Goal: Task Accomplishment & Management: Manage account settings

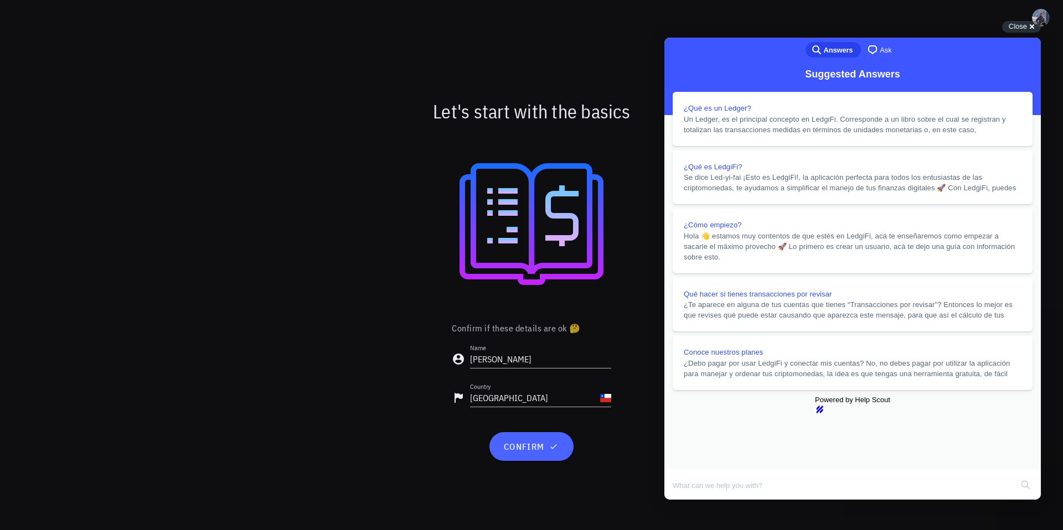
click at [509, 445] on span "confirm" at bounding box center [531, 446] width 57 height 11
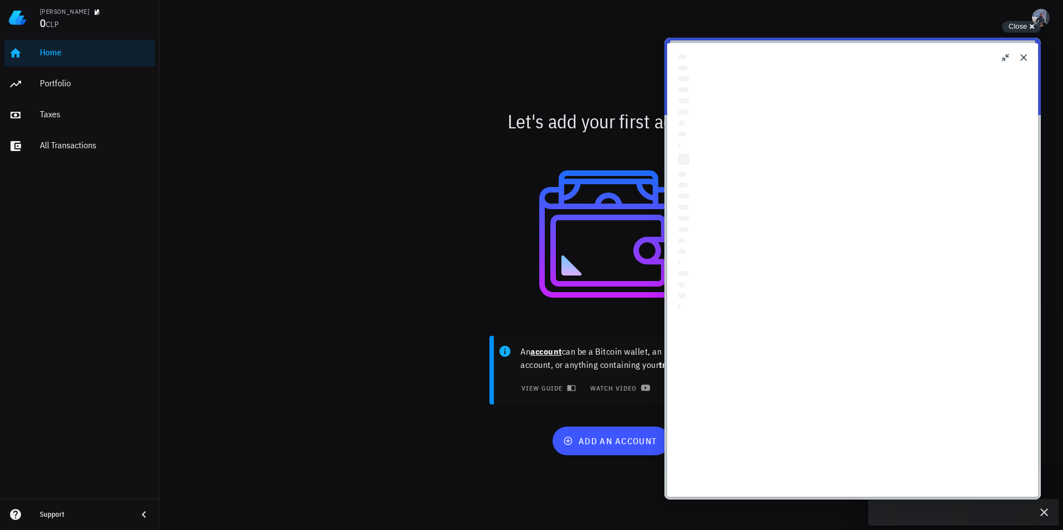
click at [1023, 59] on button "Close" at bounding box center [1024, 58] width 18 height 18
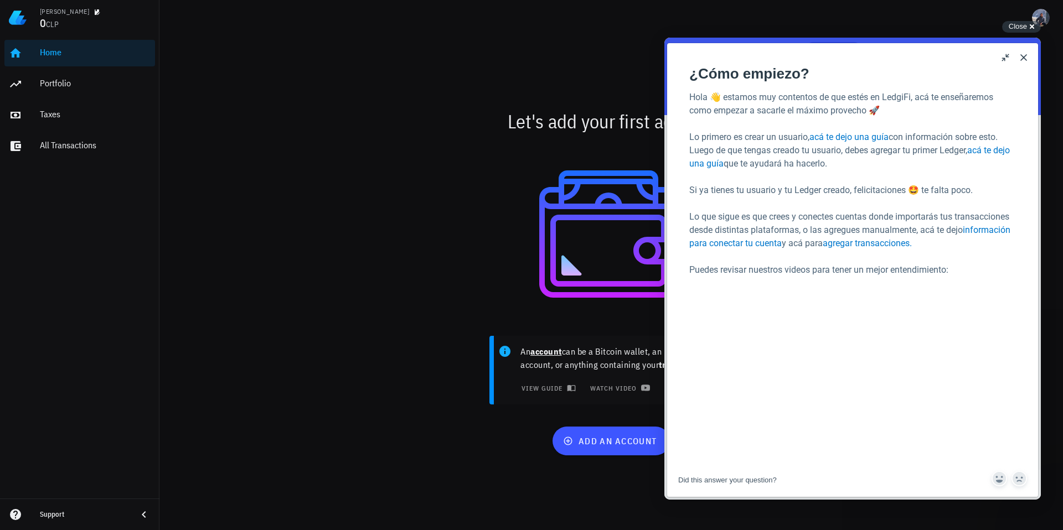
click at [1017, 61] on button "Close" at bounding box center [1024, 58] width 18 height 18
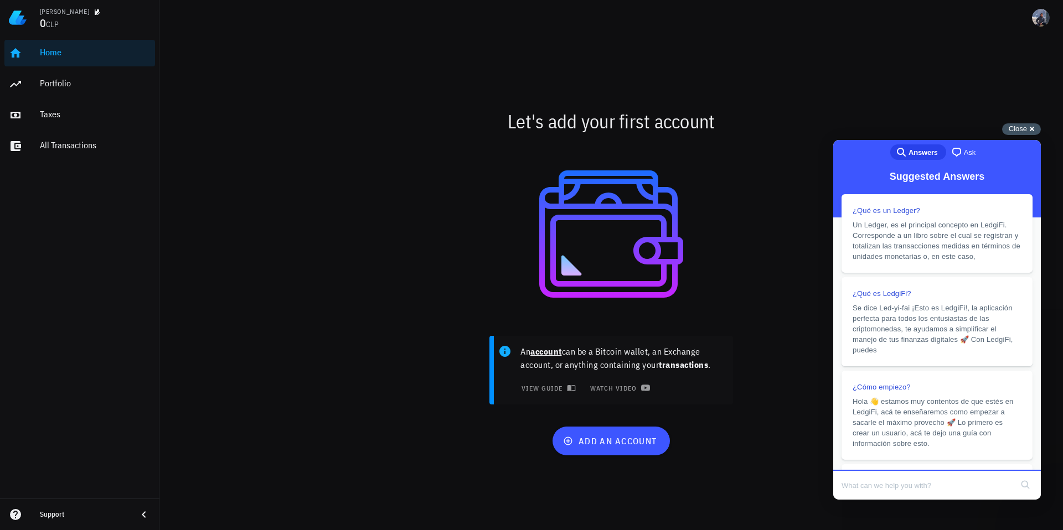
click at [1016, 131] on span "Close" at bounding box center [1018, 129] width 18 height 8
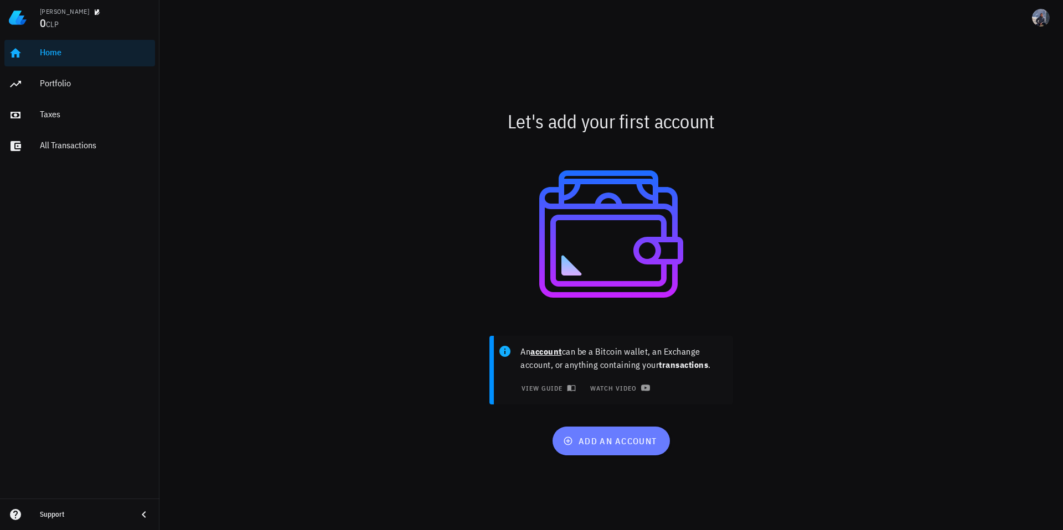
click at [600, 436] on span "add an account" at bounding box center [610, 441] width 91 height 11
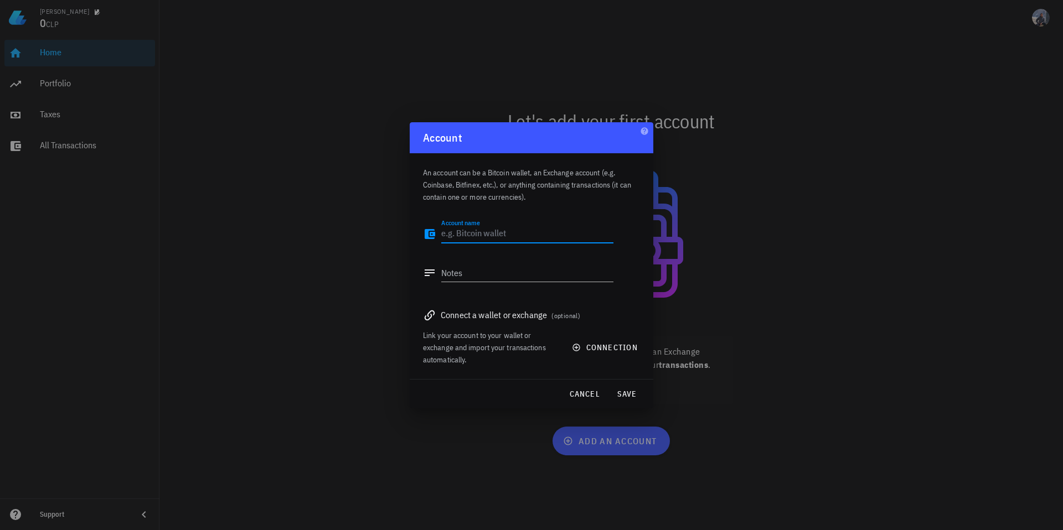
click at [493, 236] on textarea "Account name" at bounding box center [527, 234] width 172 height 18
type textarea "Binance"
click at [487, 309] on div "Connect a wallet or exchange (optional)" at bounding box center [531, 314] width 217 height 15
click at [487, 318] on div "Connect a wallet or exchange (optional)" at bounding box center [531, 314] width 217 height 15
click at [599, 356] on button "connection" at bounding box center [605, 348] width 81 height 20
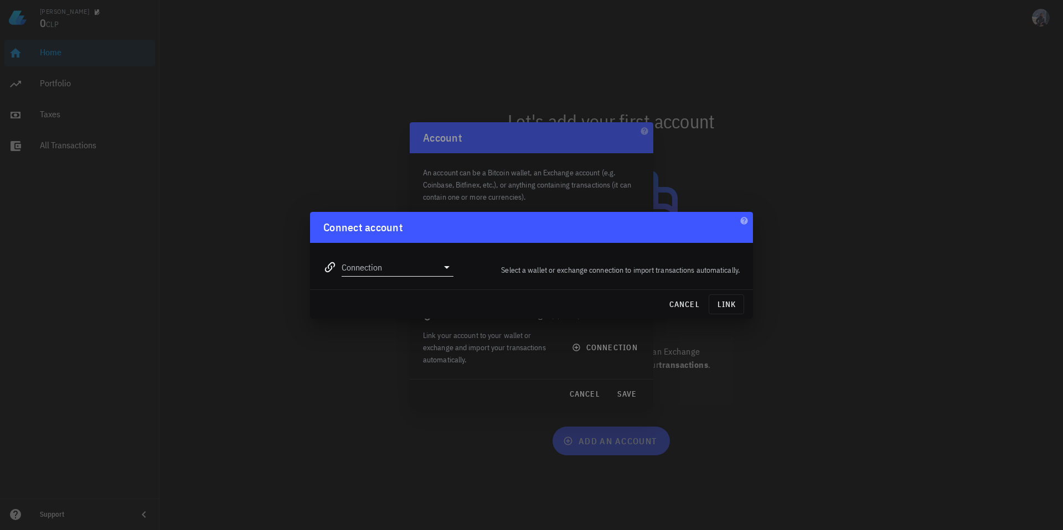
click at [421, 270] on input "Connection" at bounding box center [390, 268] width 96 height 18
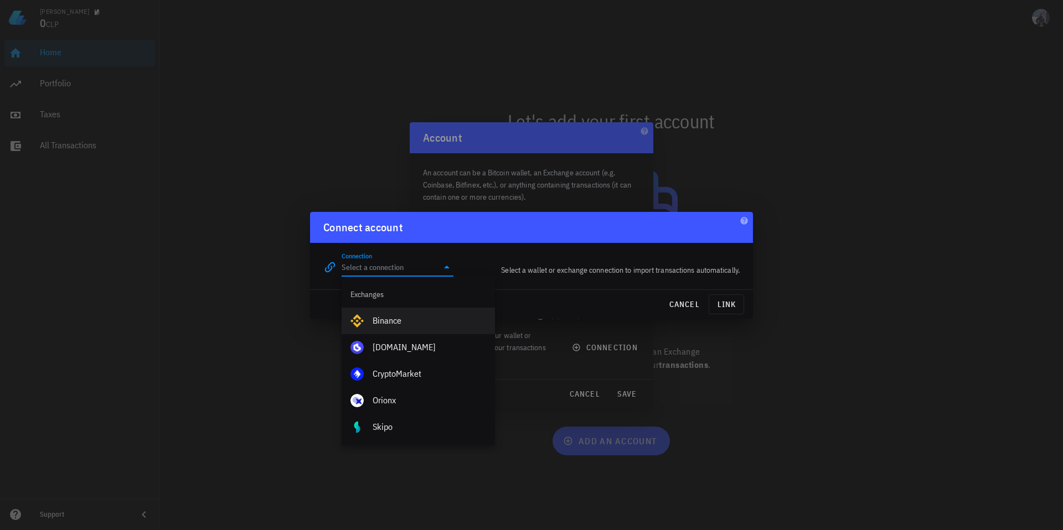
click at [410, 315] on div "Binance" at bounding box center [429, 321] width 113 height 24
type input "Binance"
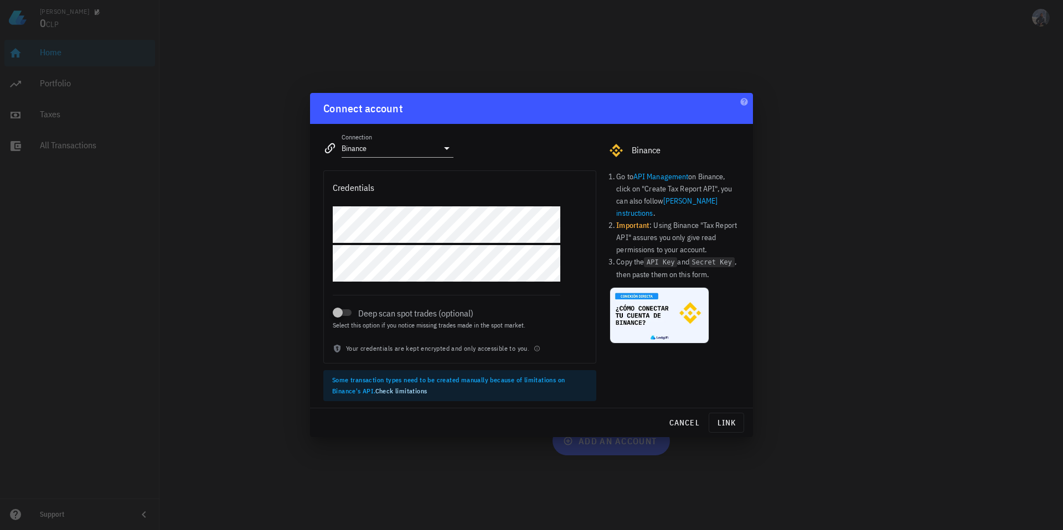
click at [680, 201] on link "Binance's instructions" at bounding box center [666, 207] width 101 height 22
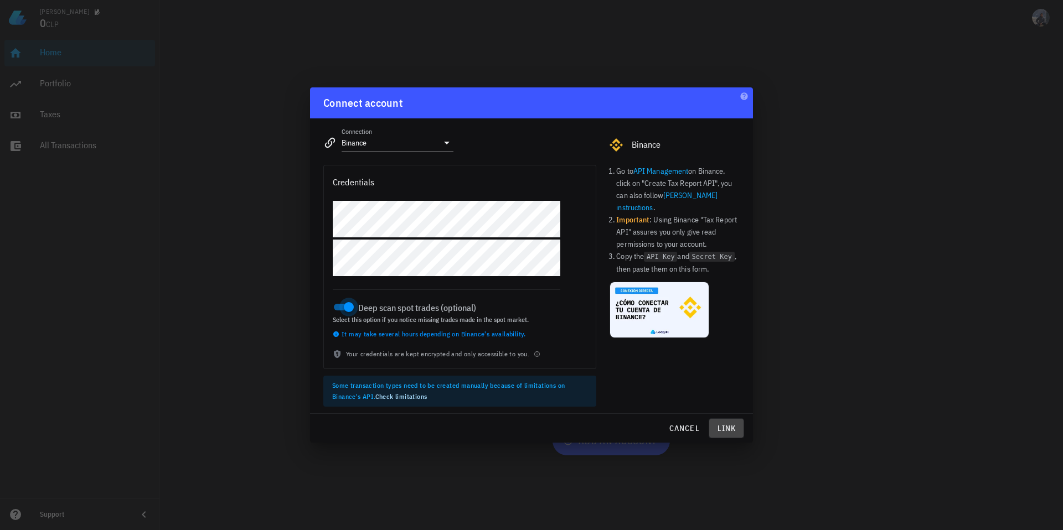
click at [732, 426] on span "link" at bounding box center [726, 428] width 25 height 10
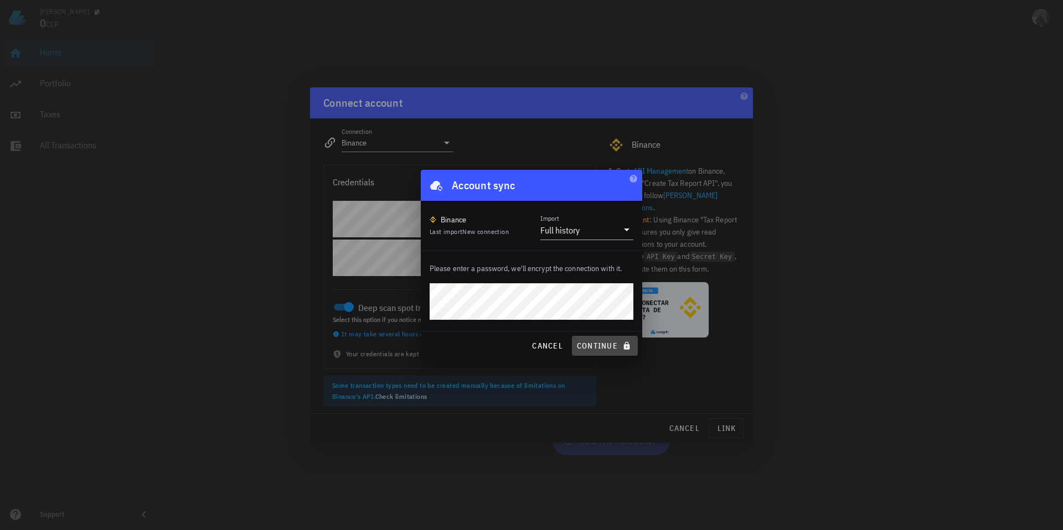
click at [607, 343] on span "continue" at bounding box center [604, 346] width 57 height 10
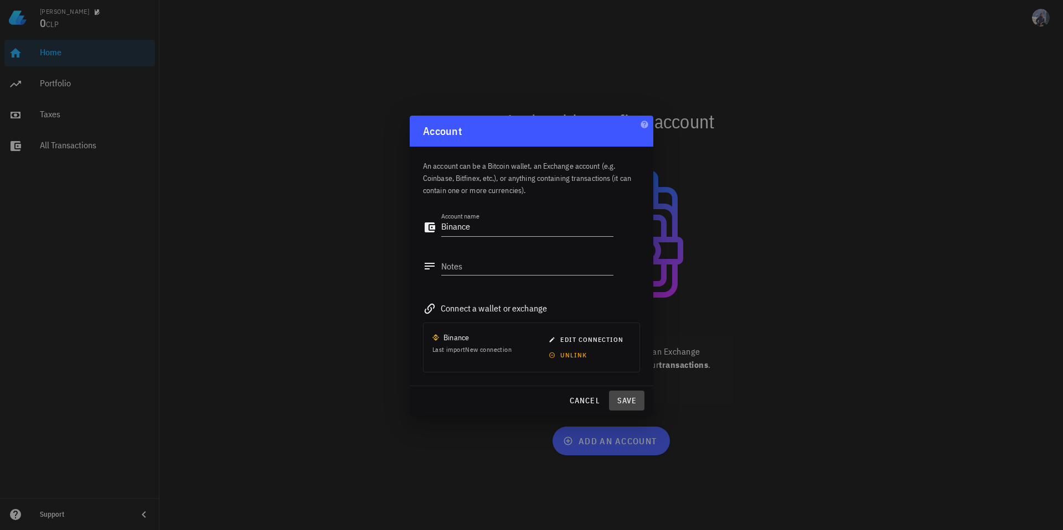
click at [627, 404] on span "save" at bounding box center [626, 401] width 27 height 10
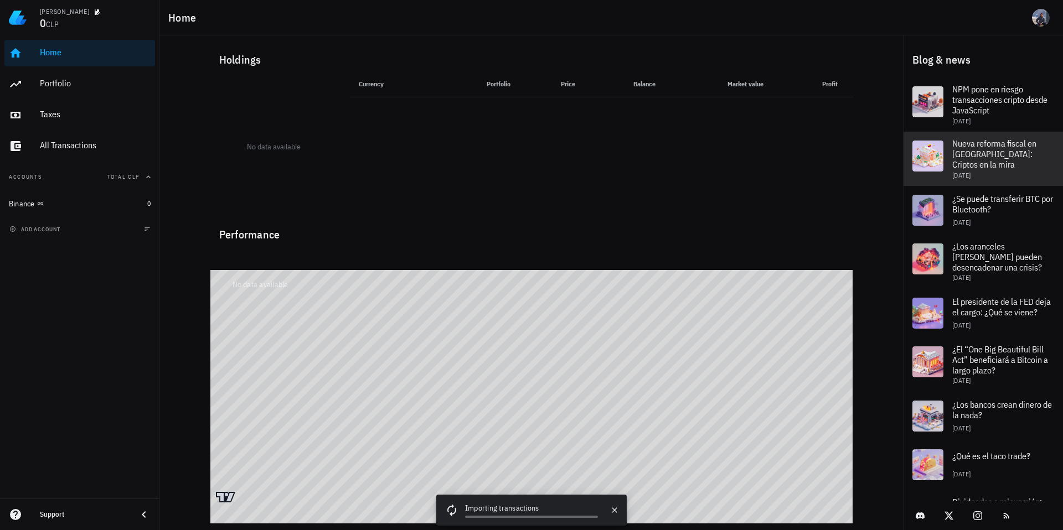
click at [988, 157] on span "Nueva reforma fiscal en [GEOGRAPHIC_DATA]: Criptos en la mira" at bounding box center [994, 154] width 84 height 32
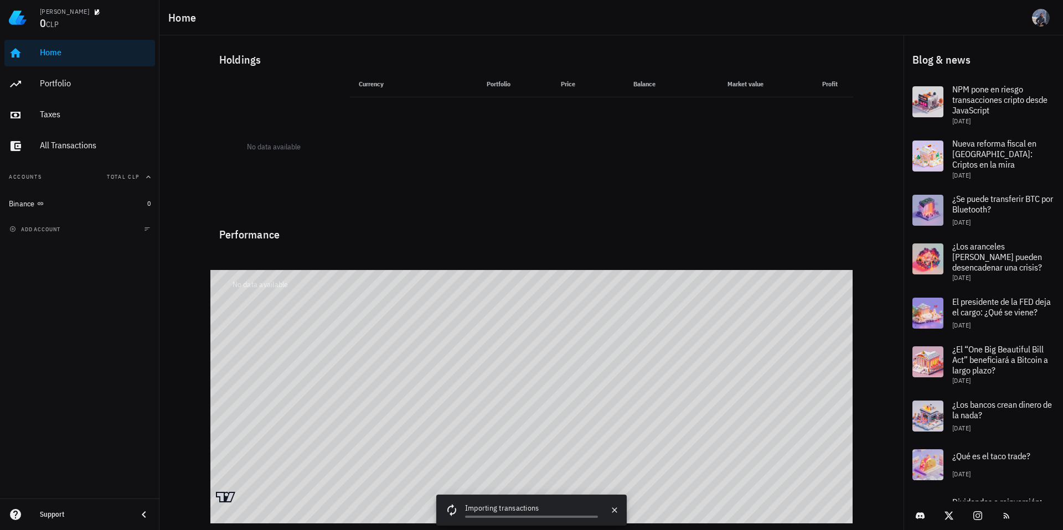
click at [593, 259] on div "No data available" at bounding box center [531, 257] width 643 height 27
click at [61, 90] on div "Portfolio" at bounding box center [95, 83] width 111 height 25
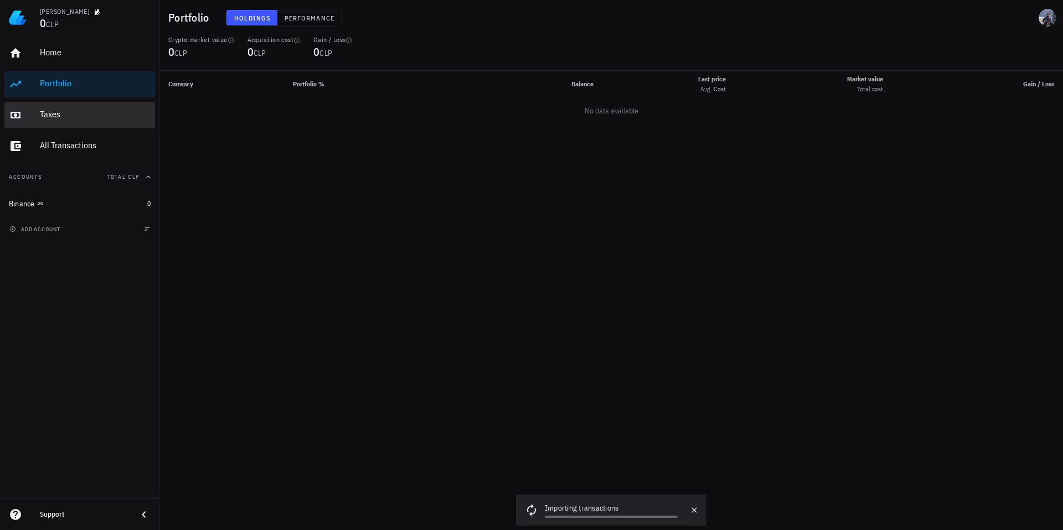
click at [63, 106] on div "Taxes" at bounding box center [95, 114] width 111 height 25
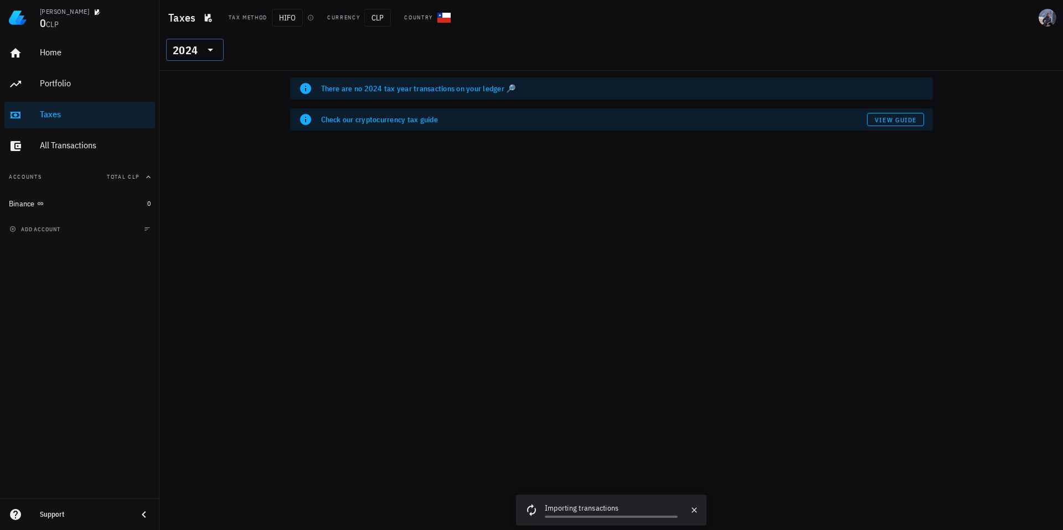
click at [211, 43] on icon at bounding box center [210, 49] width 13 height 13
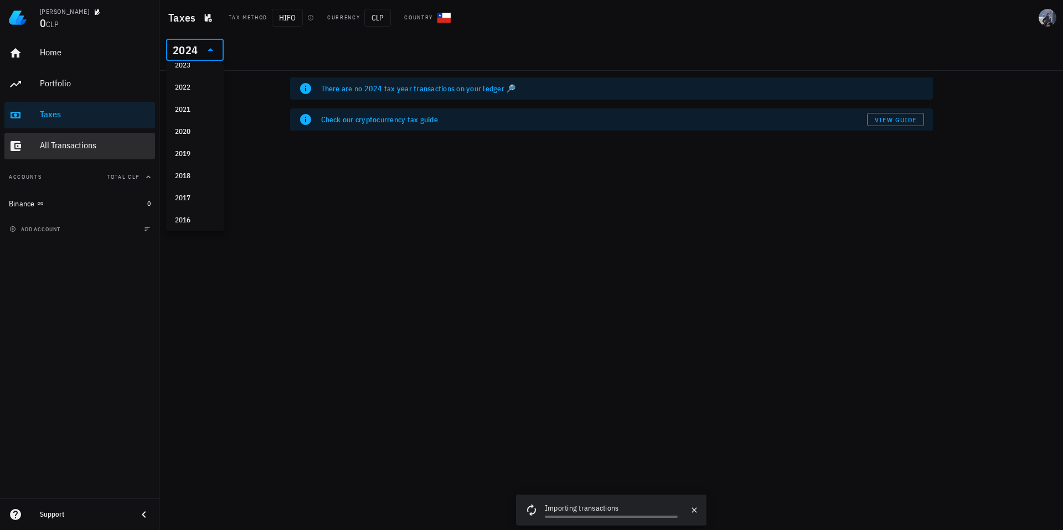
click at [92, 142] on div "All Transactions" at bounding box center [95, 145] width 111 height 11
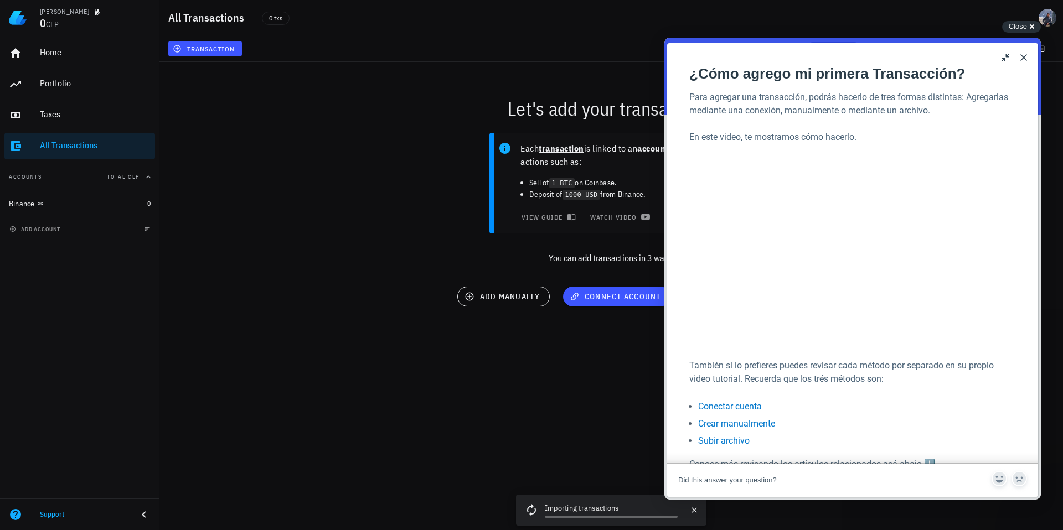
click at [1022, 59] on button "Close" at bounding box center [1024, 58] width 18 height 18
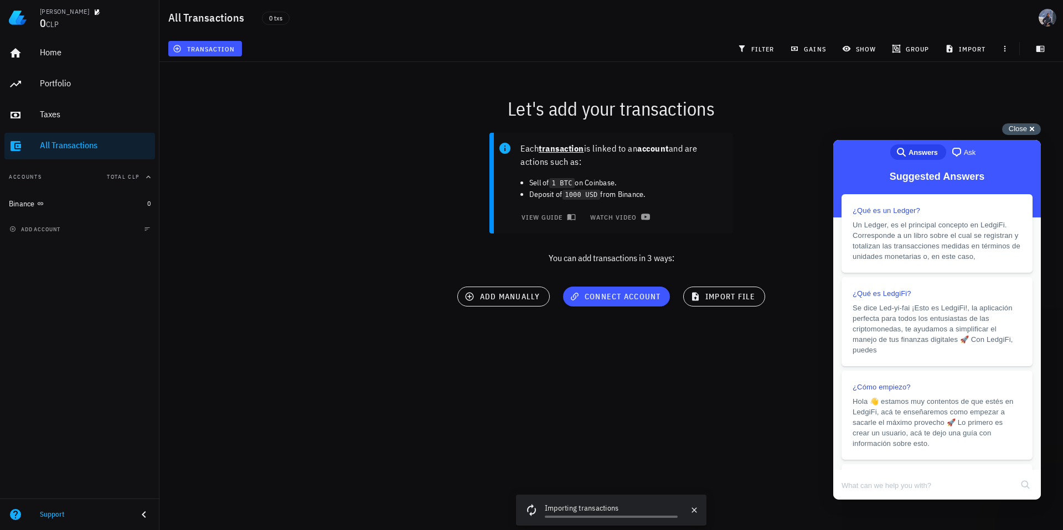
click at [1011, 132] on span "Close" at bounding box center [1018, 129] width 18 height 8
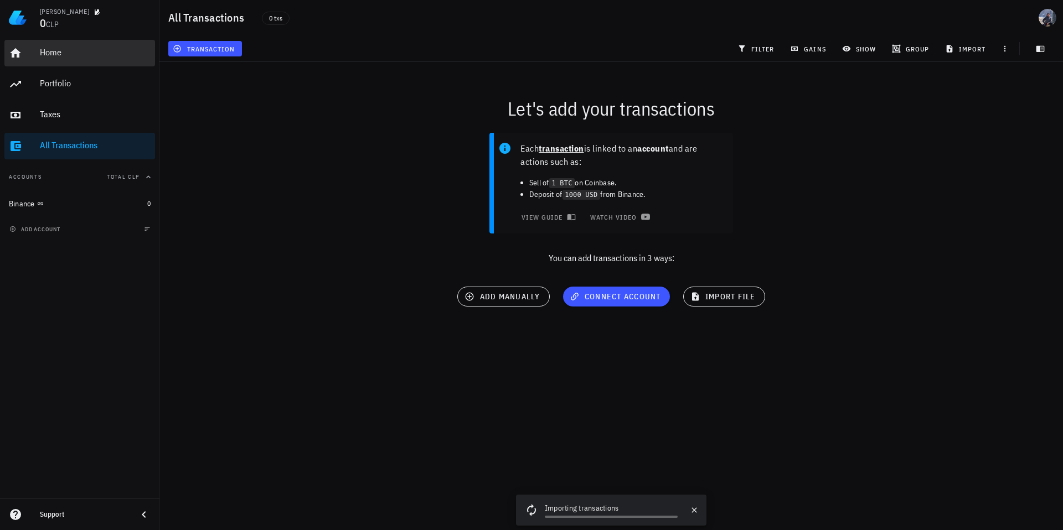
click at [33, 49] on link "Home" at bounding box center [79, 53] width 151 height 27
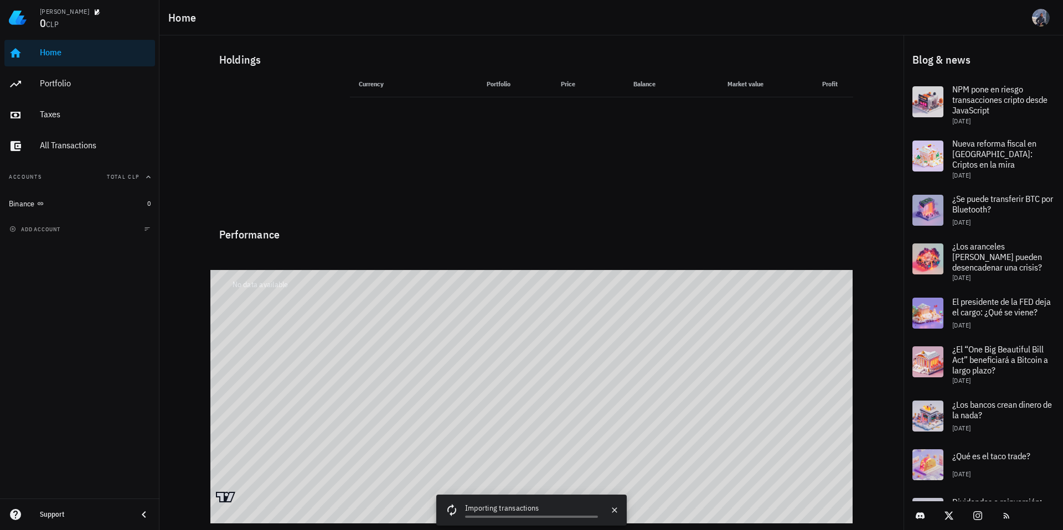
click at [485, 208] on div "Currency Portfolio Price Balance Market value Profit" at bounding box center [601, 140] width 516 height 139
click at [87, 137] on div "All Transactions" at bounding box center [95, 145] width 111 height 25
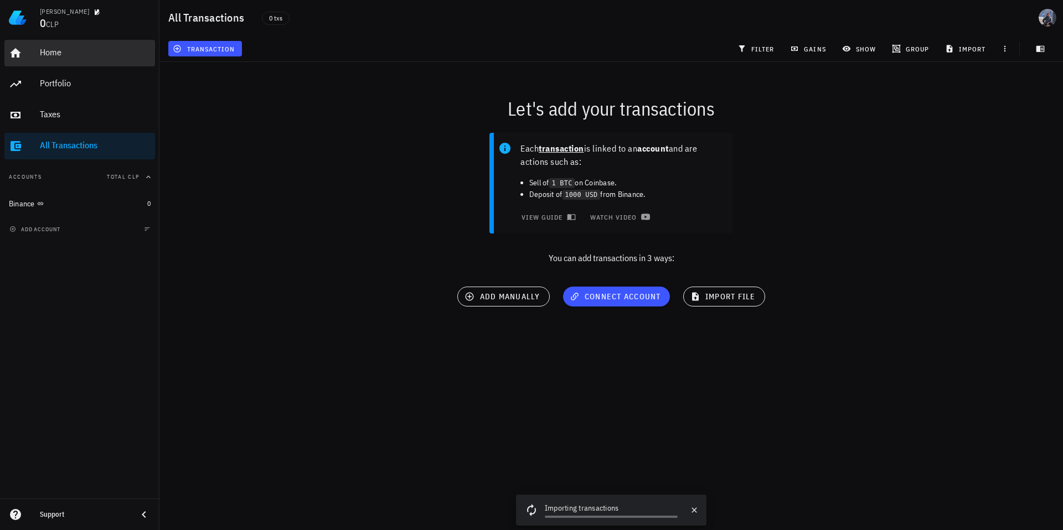
click at [87, 42] on div "Home" at bounding box center [95, 52] width 111 height 25
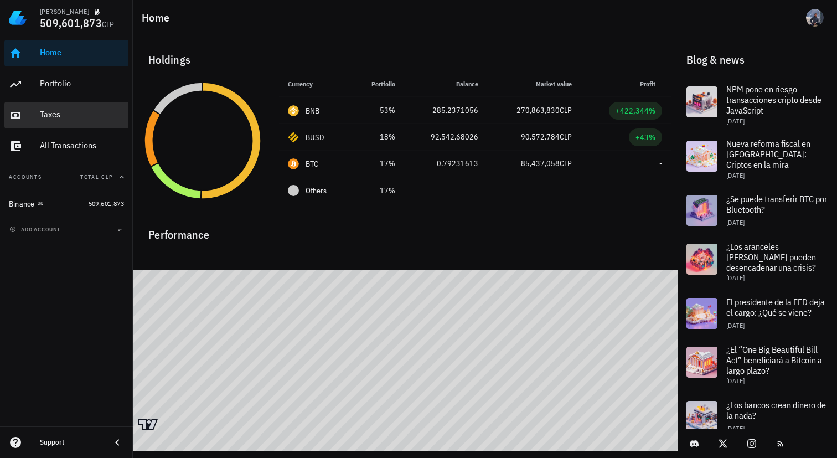
click at [81, 121] on div "Taxes" at bounding box center [82, 114] width 84 height 25
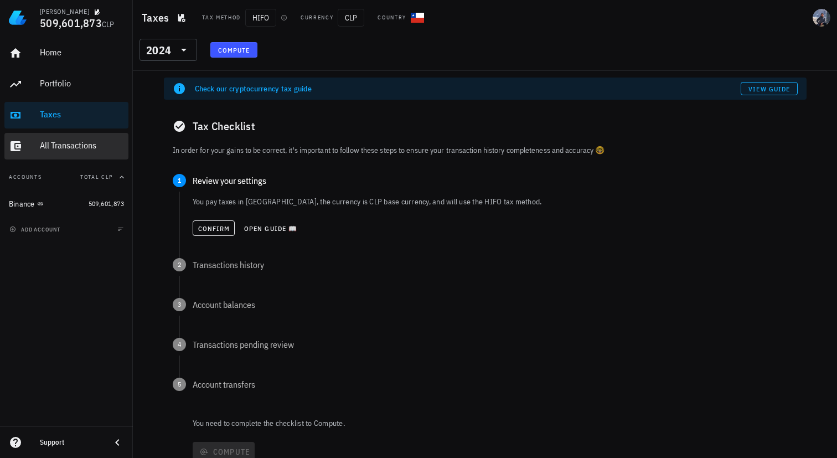
click at [85, 148] on div "All Transactions" at bounding box center [82, 145] width 84 height 11
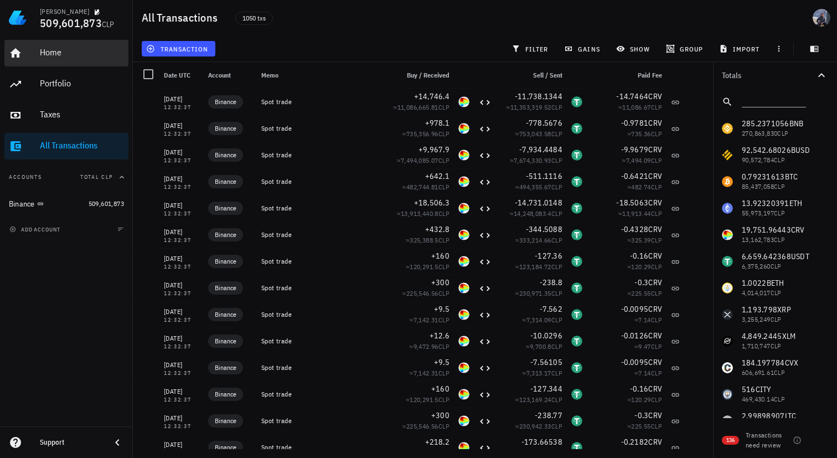
click at [96, 55] on div "Home" at bounding box center [82, 52] width 84 height 11
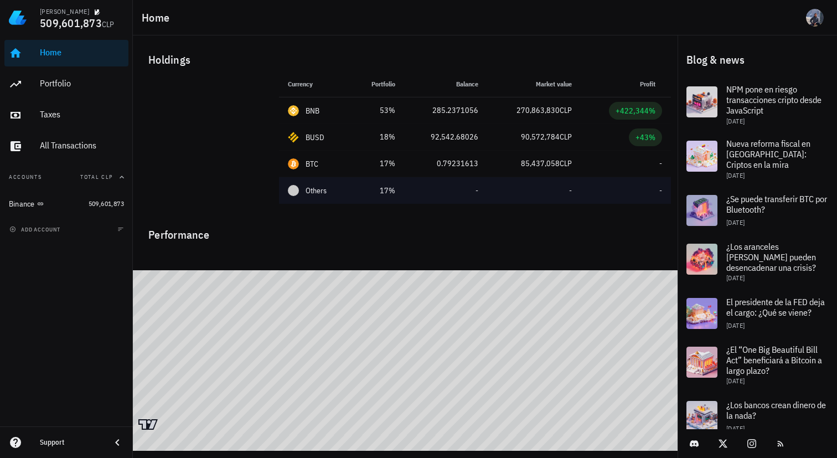
click at [353, 194] on td "17%" at bounding box center [377, 190] width 53 height 27
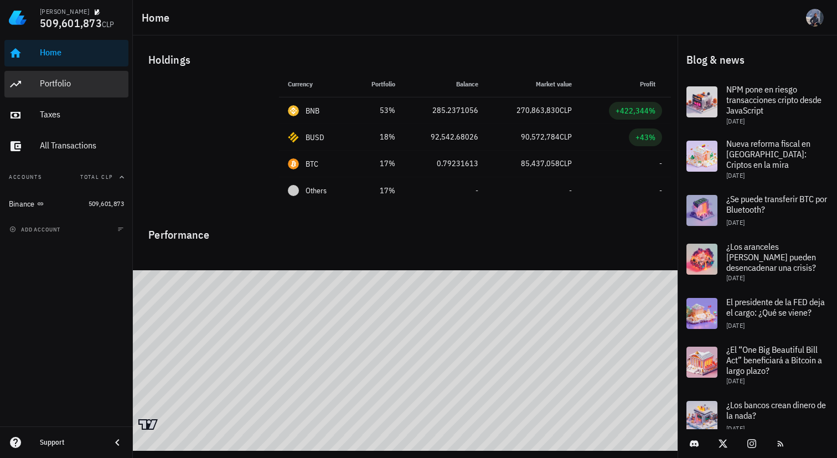
click at [66, 86] on div "Portfolio" at bounding box center [82, 83] width 84 height 11
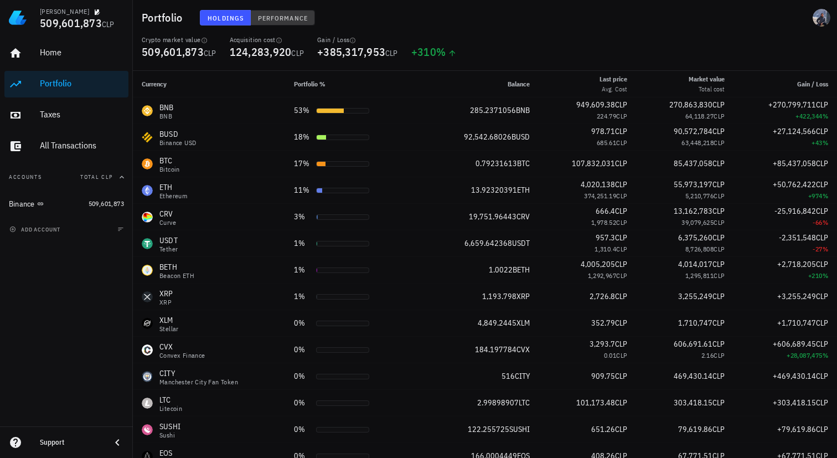
click at [274, 20] on span "Performance" at bounding box center [282, 18] width 50 height 8
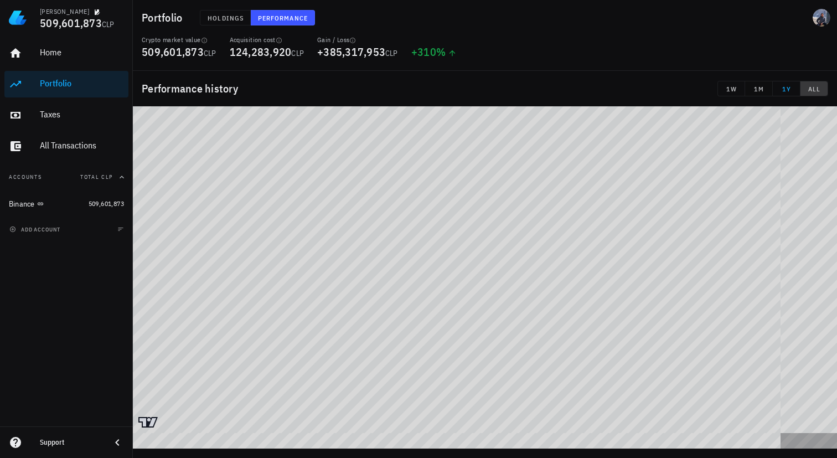
click at [823, 95] on button "ALL" at bounding box center [814, 88] width 28 height 15
click at [246, 22] on button "Holdings" at bounding box center [225, 17] width 51 height 15
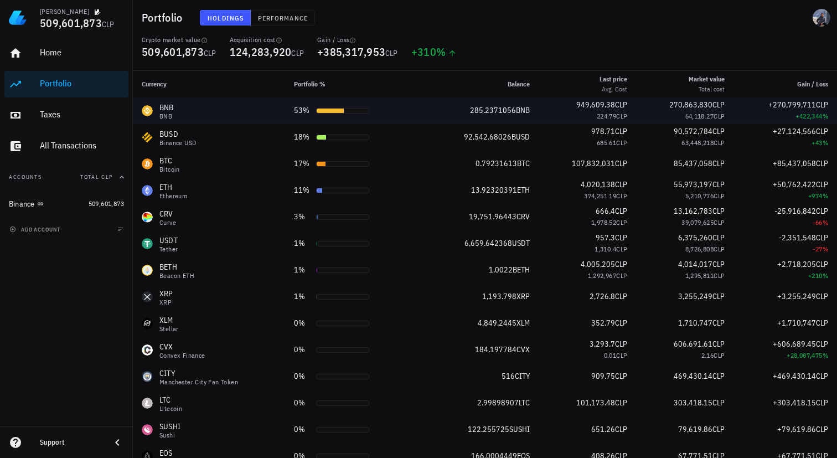
click at [269, 110] on div "BNB BNB" at bounding box center [209, 111] width 135 height 18
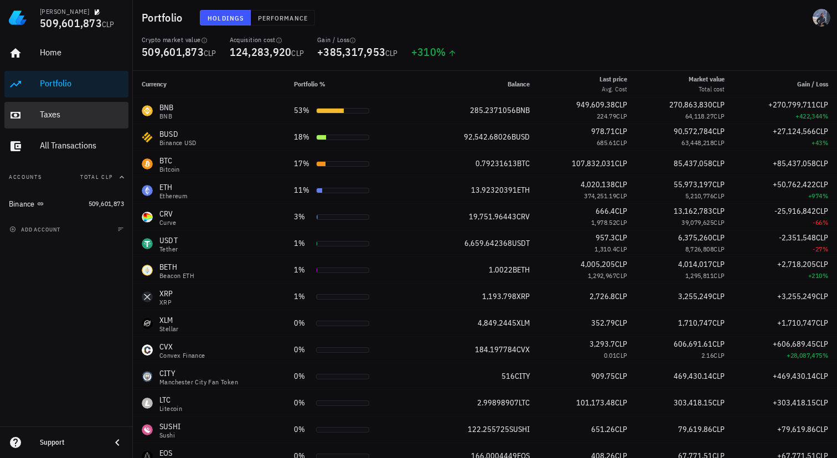
click at [92, 111] on div "Taxes" at bounding box center [82, 114] width 84 height 11
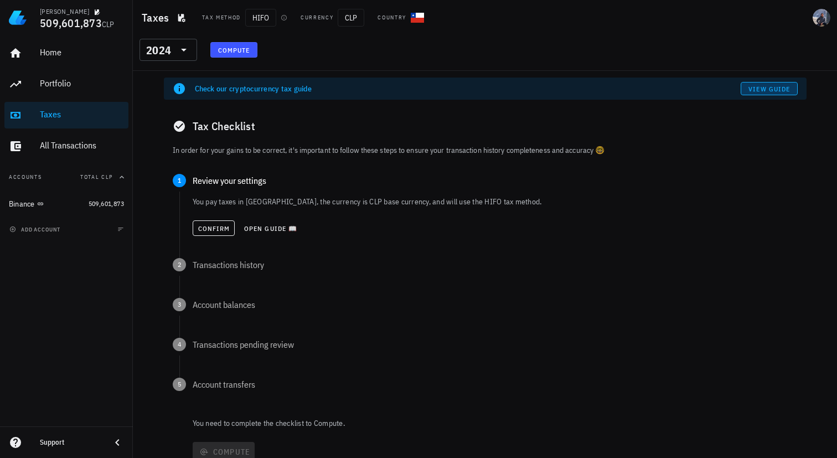
click at [763, 87] on span "View guide" at bounding box center [769, 89] width 42 height 8
click at [213, 228] on span "Confirm" at bounding box center [214, 228] width 33 height 8
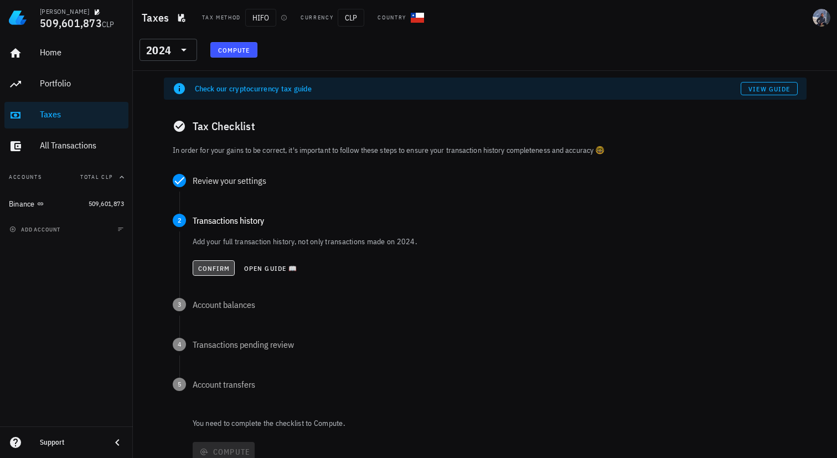
click at [217, 270] on span "Confirm" at bounding box center [214, 268] width 33 height 8
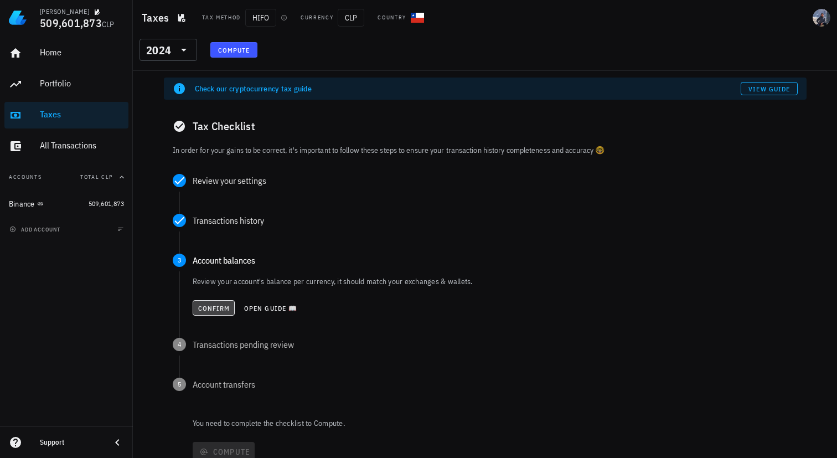
click at [203, 310] on span "Confirm" at bounding box center [214, 308] width 33 height 8
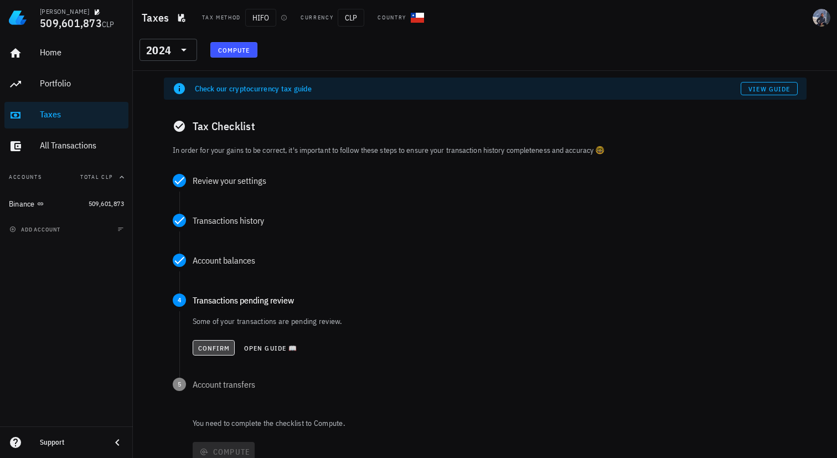
click at [214, 347] on span "Confirm" at bounding box center [214, 348] width 33 height 8
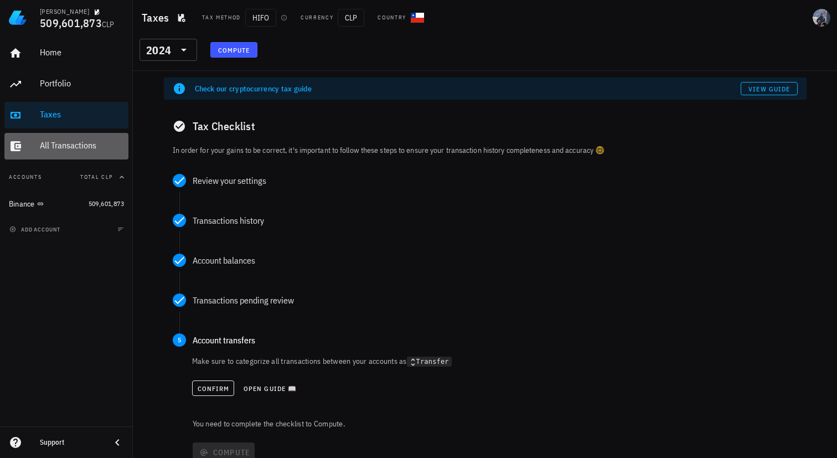
click at [99, 146] on div "All Transactions" at bounding box center [82, 145] width 84 height 11
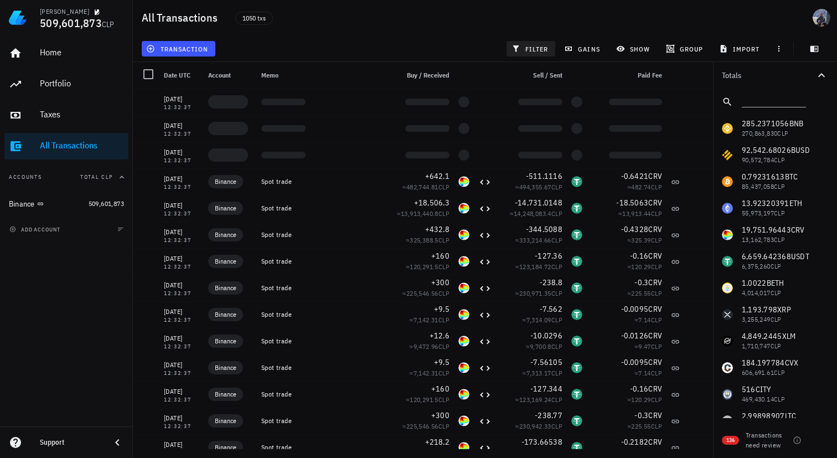
click at [531, 51] on span "filter" at bounding box center [531, 48] width 35 height 9
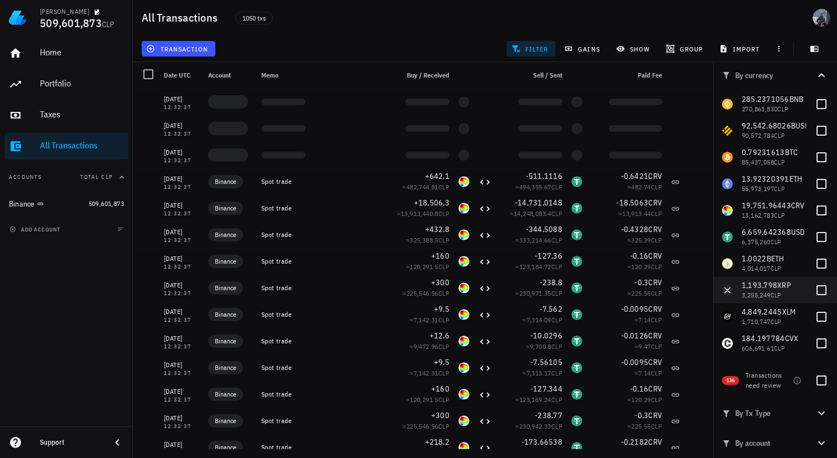
scroll to position [29, 0]
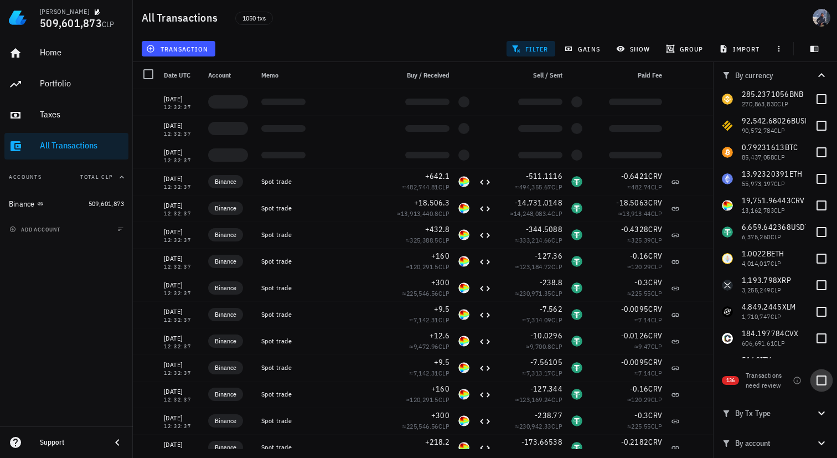
click at [819, 379] on div at bounding box center [821, 380] width 19 height 19
checkbox input "true"
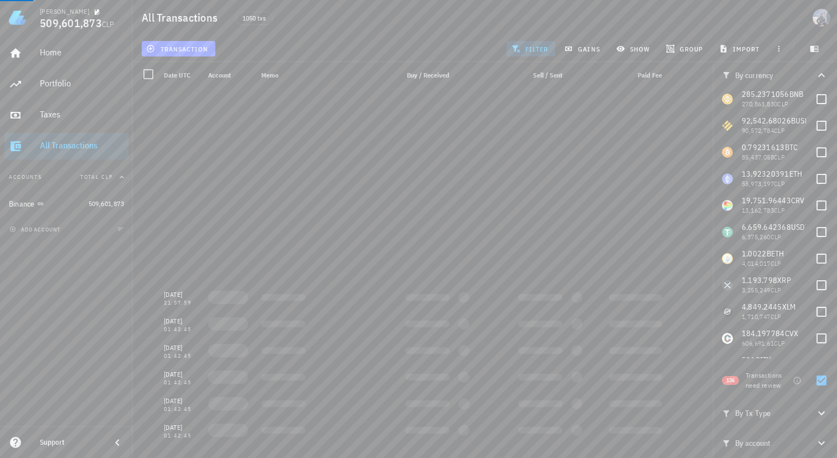
scroll to position [0, 0]
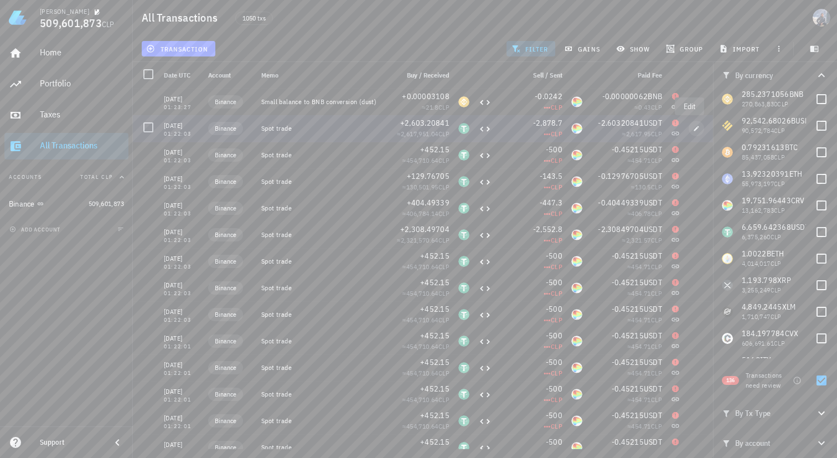
click at [693, 127] on icon "button" at bounding box center [696, 128] width 7 height 7
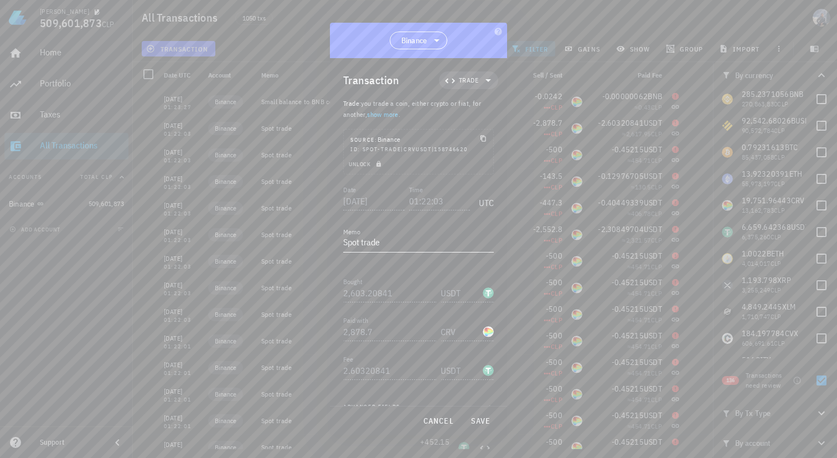
scroll to position [41, 0]
click at [440, 421] on span "cancel" at bounding box center [438, 421] width 32 height 10
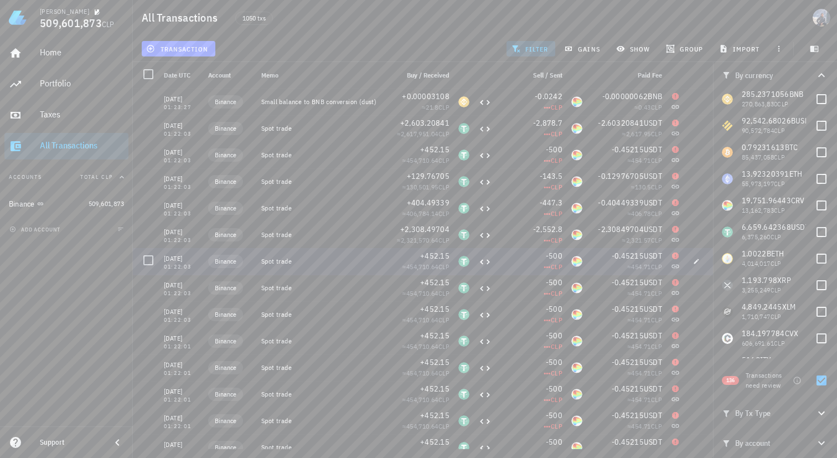
click at [521, 249] on div "-500 ••• CLP" at bounding box center [531, 261] width 71 height 27
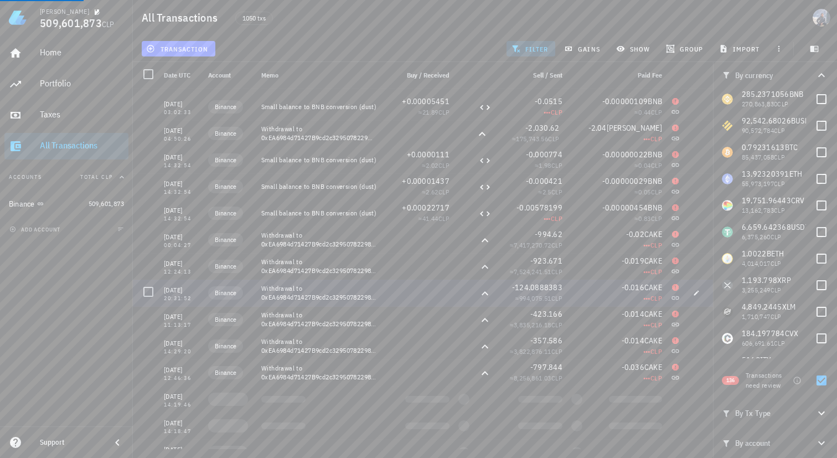
scroll to position [3253, 0]
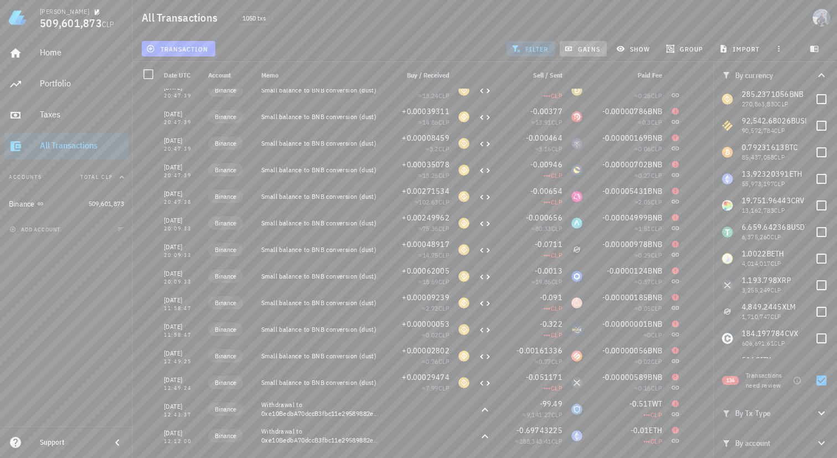
click at [585, 50] on span "gains" at bounding box center [582, 48] width 33 height 9
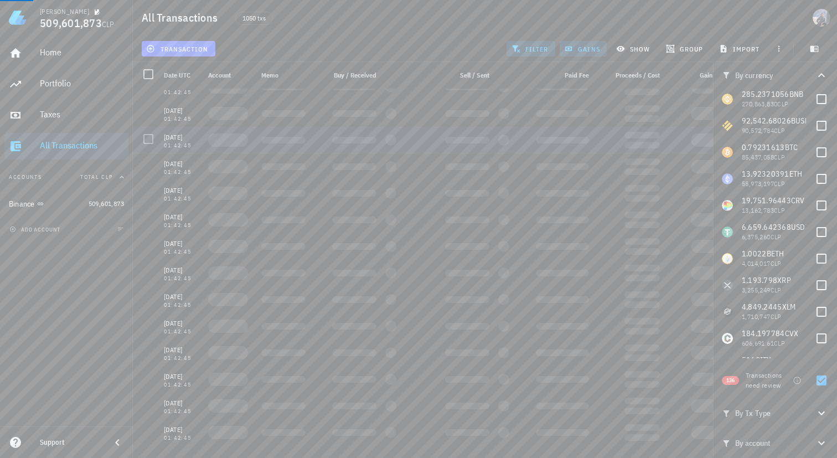
scroll to position [0, 0]
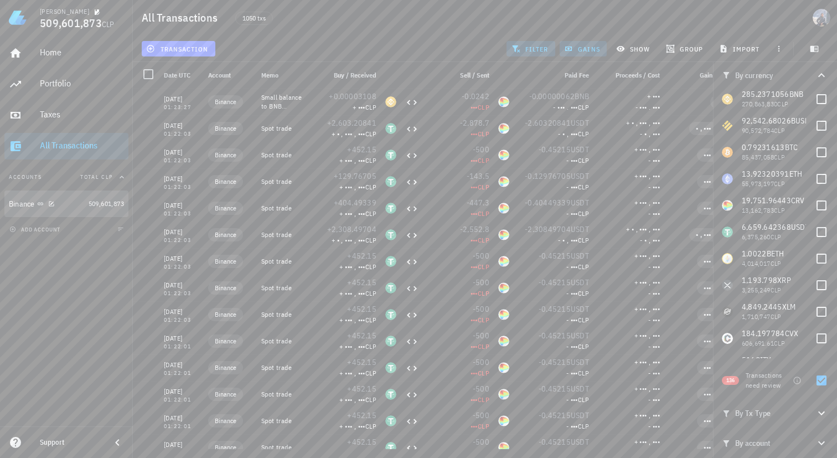
click at [94, 207] on span "509,601,873" at bounding box center [106, 203] width 35 height 8
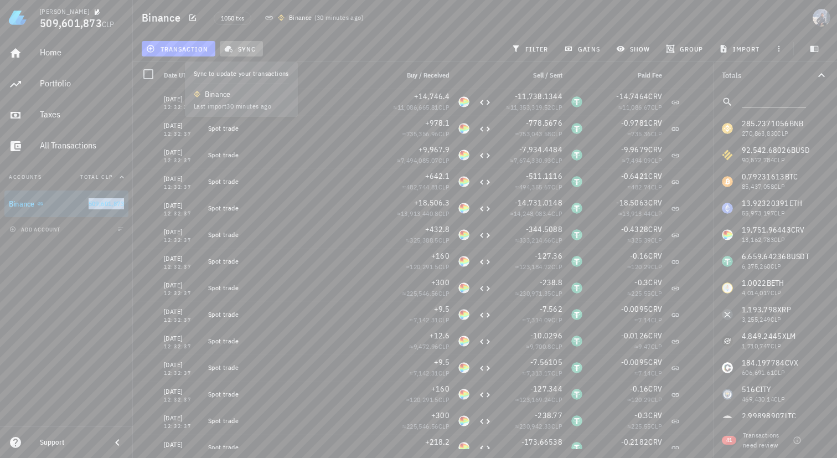
click at [236, 44] on span "sync" at bounding box center [240, 48] width 29 height 9
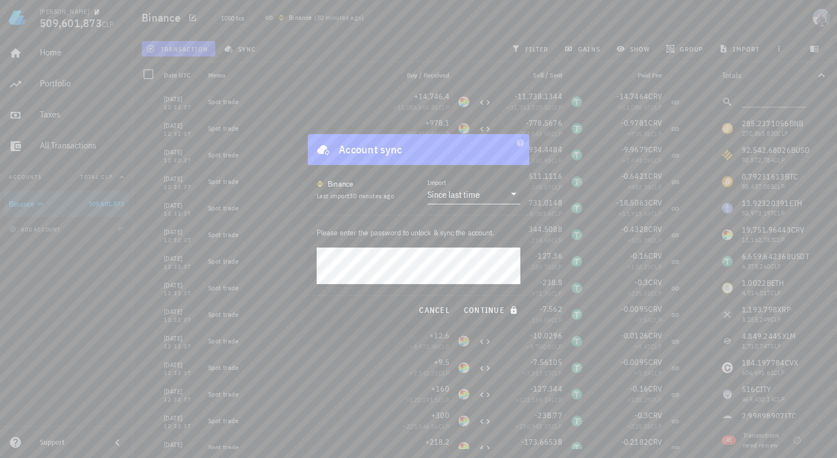
click at [458, 193] on div "Since last time" at bounding box center [453, 194] width 53 height 11
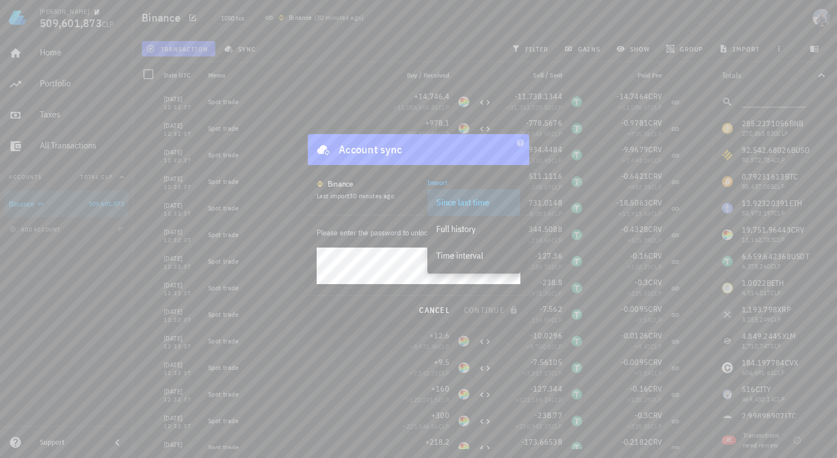
click at [461, 201] on div "Since last time" at bounding box center [473, 202] width 75 height 11
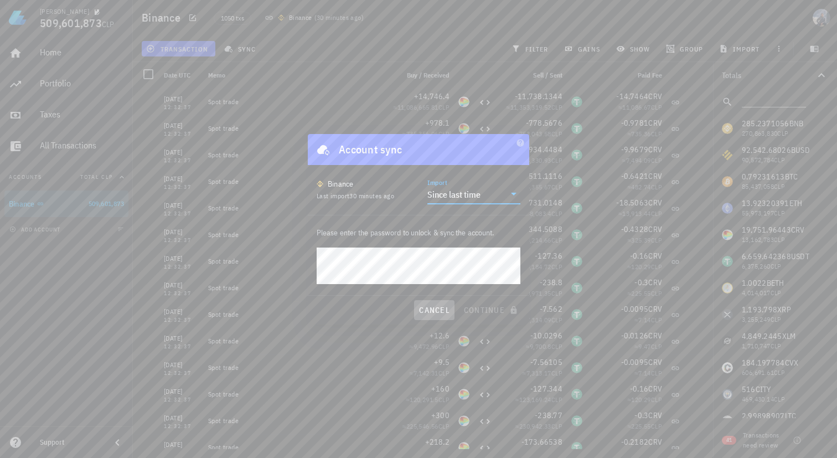
click at [442, 309] on span "cancel" at bounding box center [434, 310] width 32 height 10
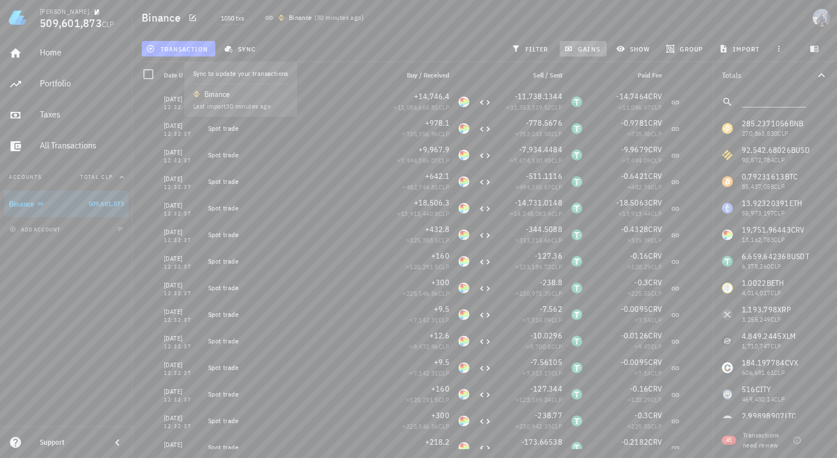
click at [590, 55] on button "gains" at bounding box center [583, 48] width 47 height 15
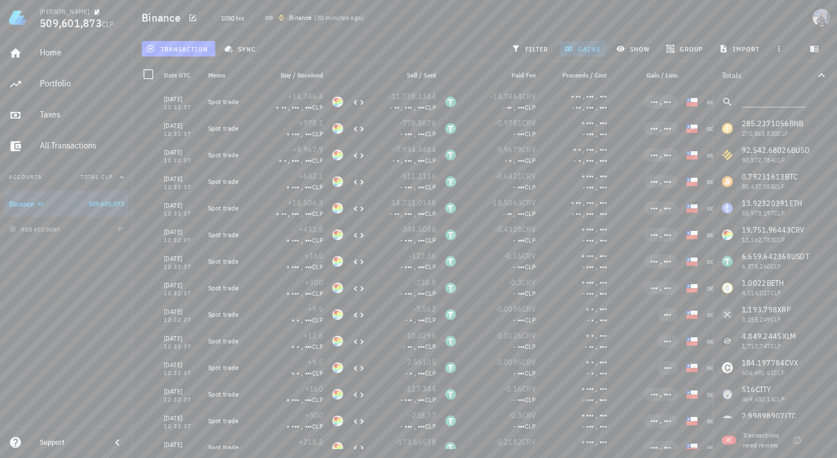
click at [565, 114] on div "+ •• , ••• , ••• - •• , ••• , •••" at bounding box center [575, 102] width 71 height 27
click at [563, 117] on link "Upgrade plan" at bounding box center [569, 114] width 39 height 8
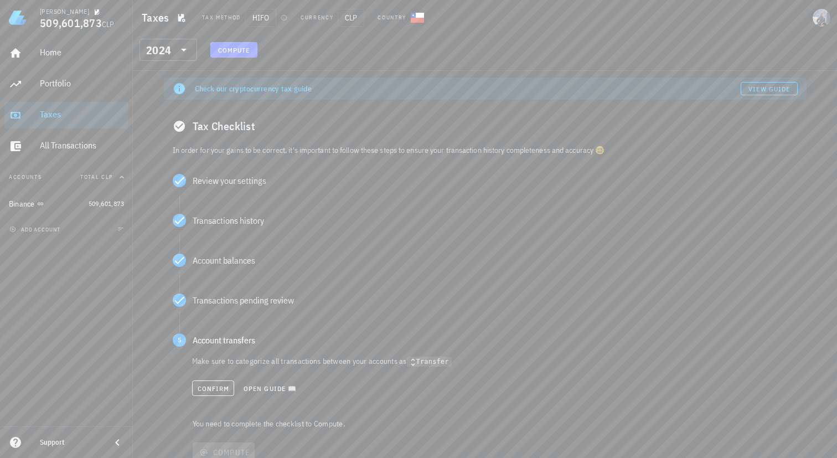
click at [178, 61] on div "​ 2024" at bounding box center [169, 53] width 69 height 29
click at [180, 50] on icon at bounding box center [183, 49] width 13 height 13
click at [179, 143] on div "2022" at bounding box center [168, 145] width 40 height 9
click at [177, 51] on icon at bounding box center [183, 49] width 13 height 13
click at [176, 147] on div "2022" at bounding box center [168, 145] width 40 height 9
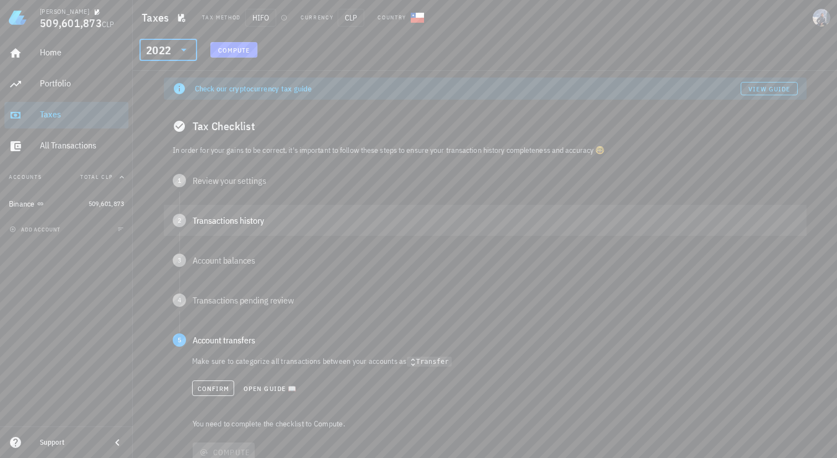
scroll to position [8, 0]
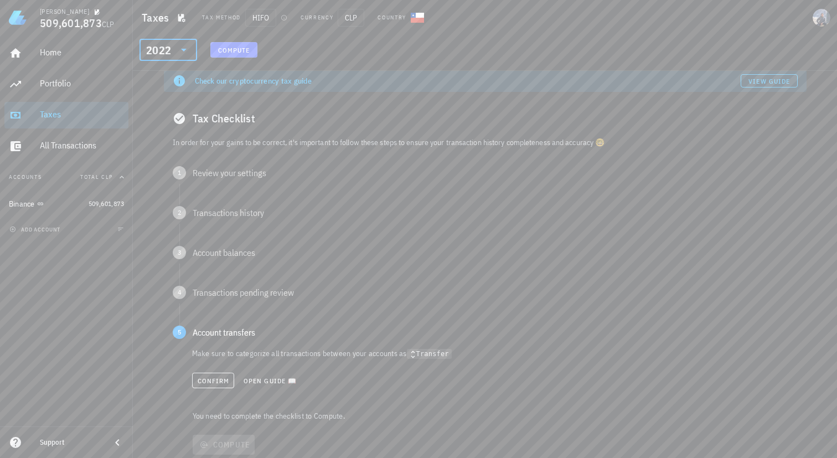
click at [232, 44] on button "Compute" at bounding box center [233, 49] width 47 height 15
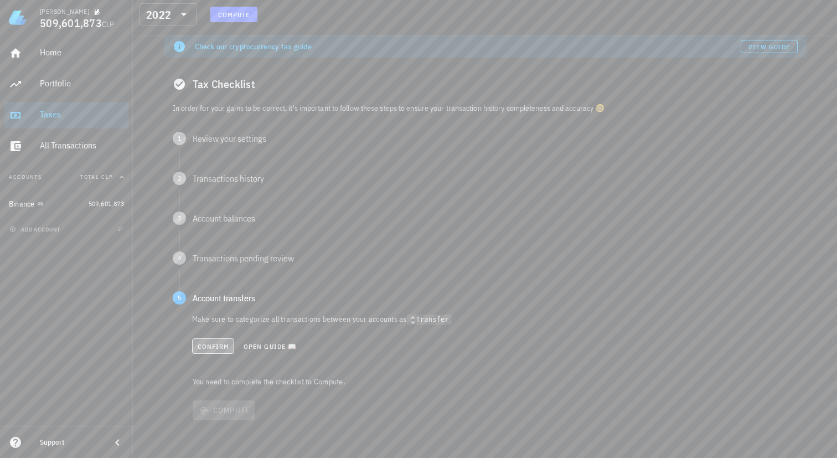
click at [211, 346] on span "Confirm" at bounding box center [213, 346] width 33 height 8
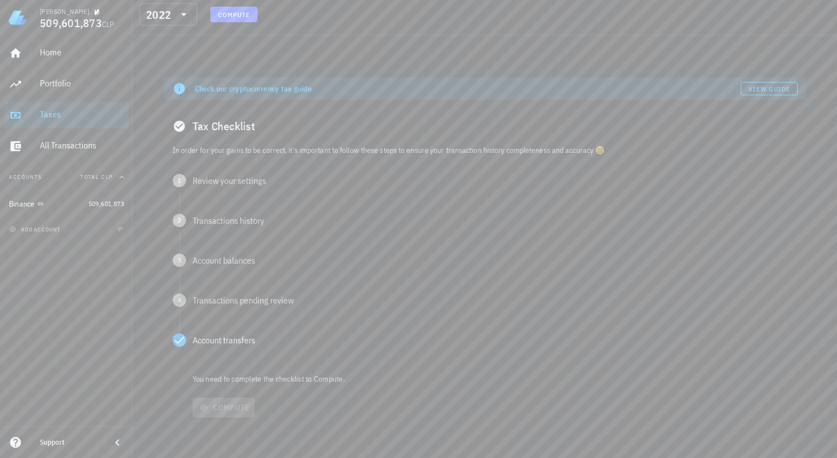
scroll to position [0, 0]
click at [234, 15] on span "Compute" at bounding box center [234, 15] width 33 height 8
click at [252, 384] on p "You need to complete the checklist to Compute." at bounding box center [498, 378] width 616 height 11
click at [222, 302] on div "Transactions pending review" at bounding box center [495, 300] width 605 height 9
click at [222, 355] on div "Confirm Open guide 📖" at bounding box center [495, 347] width 605 height 24
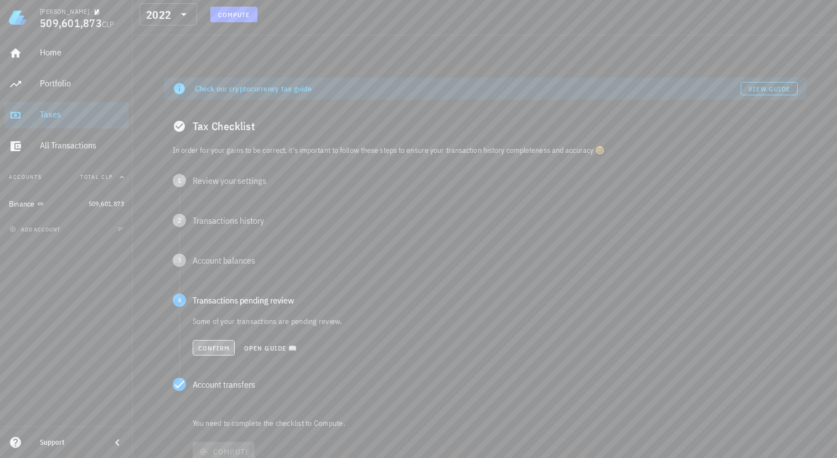
click at [220, 344] on span "Confirm" at bounding box center [214, 348] width 33 height 8
click at [230, 252] on div "3 Account balances" at bounding box center [485, 260] width 643 height 31
click at [214, 311] on span "Confirm" at bounding box center [214, 308] width 33 height 8
click at [216, 225] on div "Transactions history" at bounding box center [495, 220] width 605 height 9
click at [218, 272] on button "Confirm" at bounding box center [214, 267] width 43 height 15
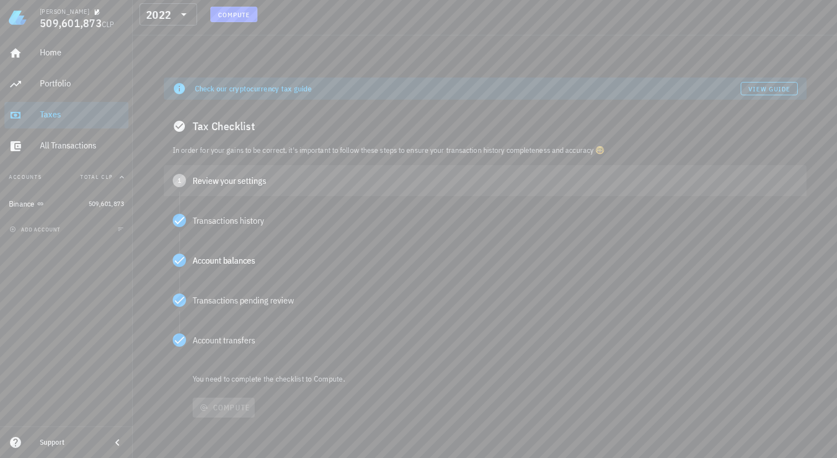
click at [219, 169] on div "1 Review your settings" at bounding box center [485, 180] width 643 height 31
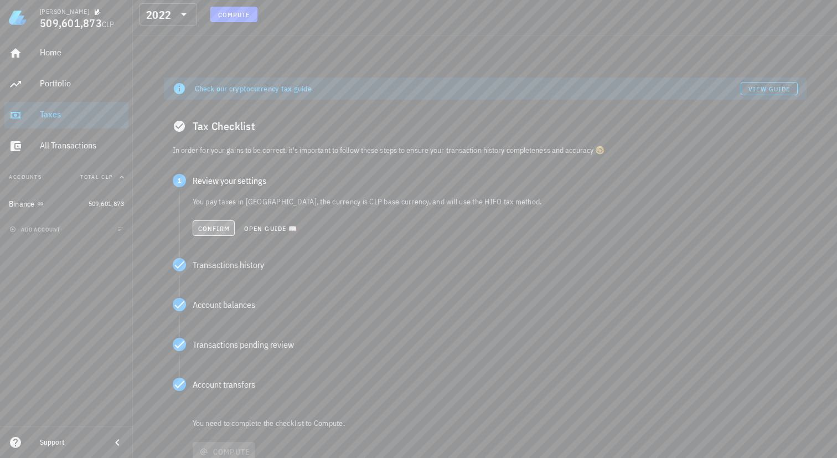
click at [223, 228] on span "Confirm" at bounding box center [214, 228] width 33 height 8
click at [228, 440] on div "Compute" at bounding box center [498, 451] width 616 height 29
click at [227, 452] on span "Compute" at bounding box center [224, 452] width 54 height 10
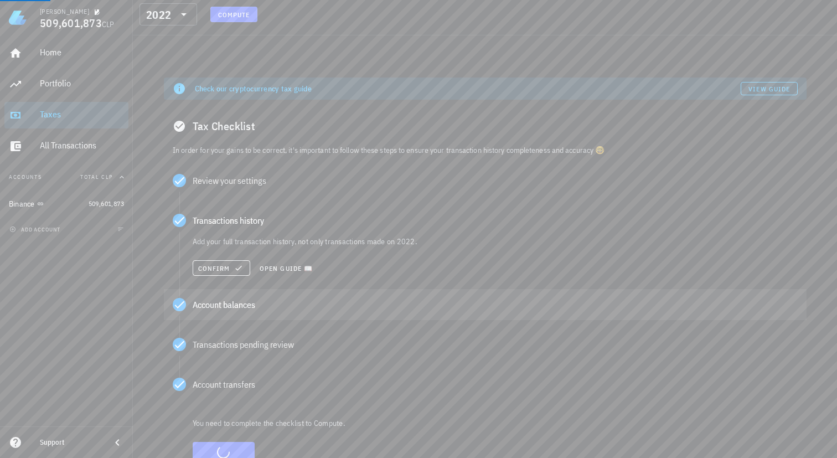
scroll to position [42, 0]
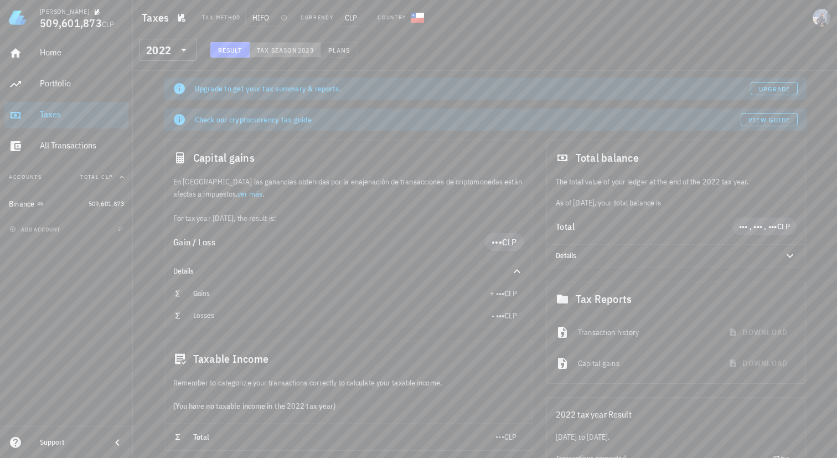
click at [275, 56] on button "Tax season 2023" at bounding box center [285, 49] width 71 height 15
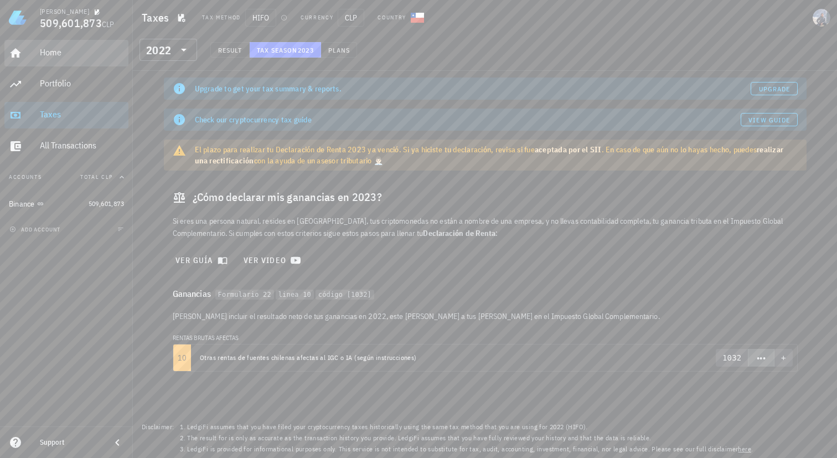
click at [68, 54] on div "Home" at bounding box center [82, 52] width 84 height 11
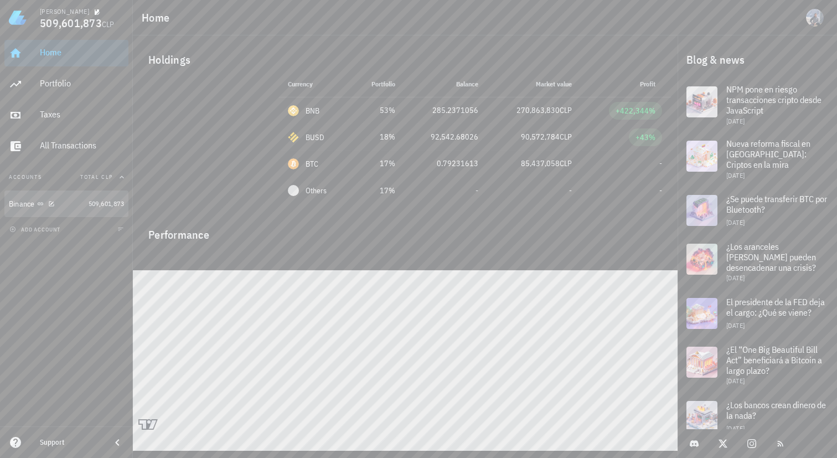
click at [54, 211] on div "Binance" at bounding box center [46, 204] width 75 height 24
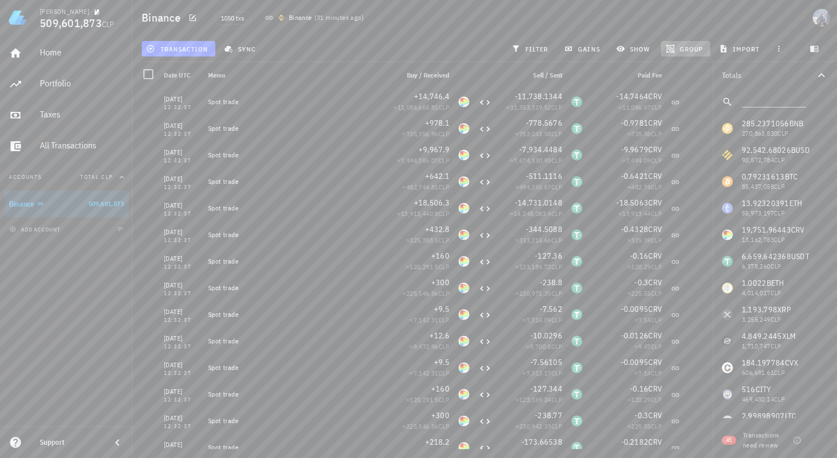
click at [678, 49] on span "group" at bounding box center [685, 48] width 35 height 9
click at [230, 19] on span "1050 txs" at bounding box center [232, 18] width 23 height 12
click at [592, 44] on span "gains" at bounding box center [582, 48] width 33 height 9
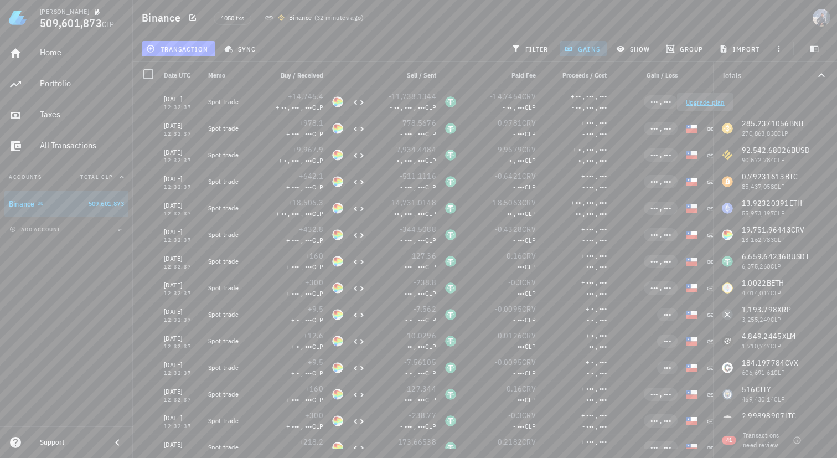
click at [707, 104] on link "Upgrade plan" at bounding box center [705, 102] width 39 height 8
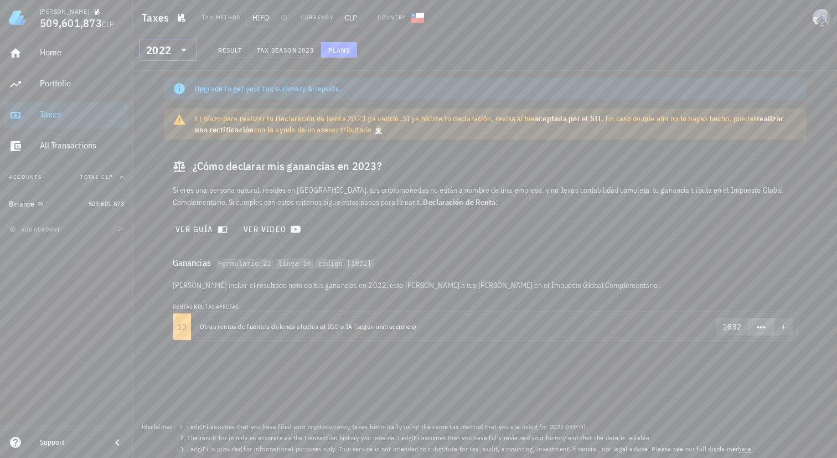
click at [178, 53] on icon at bounding box center [183, 49] width 13 height 13
click at [168, 80] on div "2025" at bounding box center [168, 78] width 40 height 9
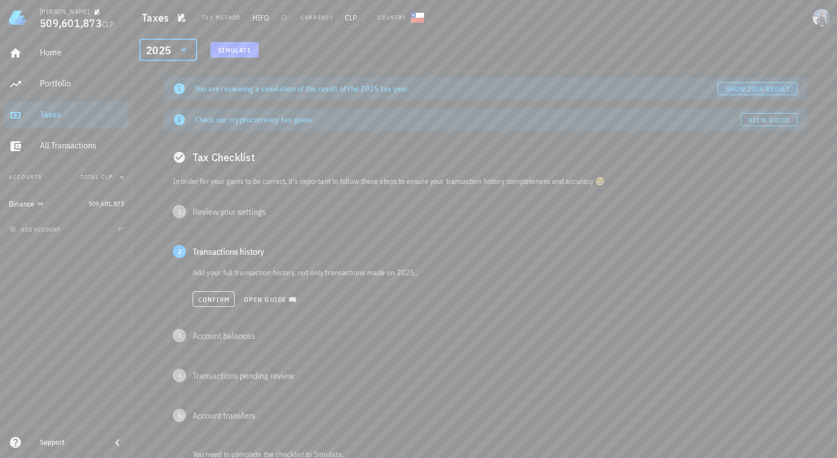
click at [729, 86] on span "show 2024 result" at bounding box center [757, 89] width 65 height 8
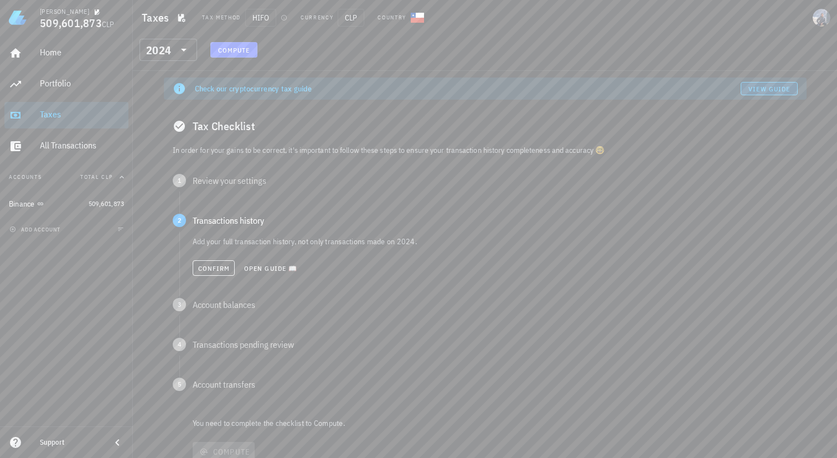
click at [766, 86] on span "View guide" at bounding box center [769, 89] width 42 height 8
click at [212, 192] on div "1 Review your settings" at bounding box center [485, 180] width 643 height 31
click at [235, 203] on p "You pay taxes in [GEOGRAPHIC_DATA], the currency is CLP base currency, and will…" at bounding box center [495, 201] width 605 height 11
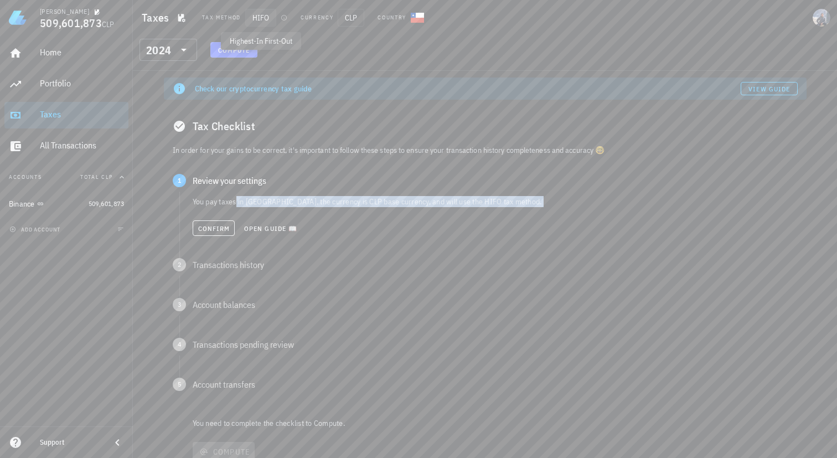
click at [259, 23] on span "HIFO" at bounding box center [260, 18] width 31 height 18
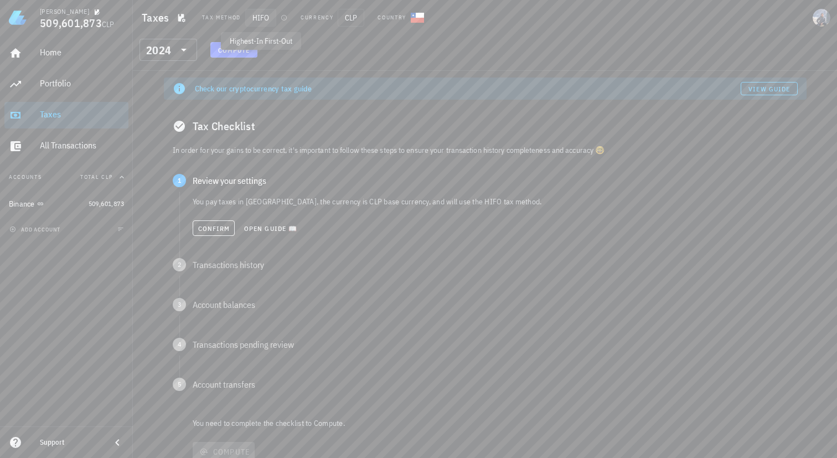
click at [264, 17] on span "HIFO" at bounding box center [260, 18] width 31 height 18
click at [281, 18] on icon "button" at bounding box center [284, 17] width 7 height 7
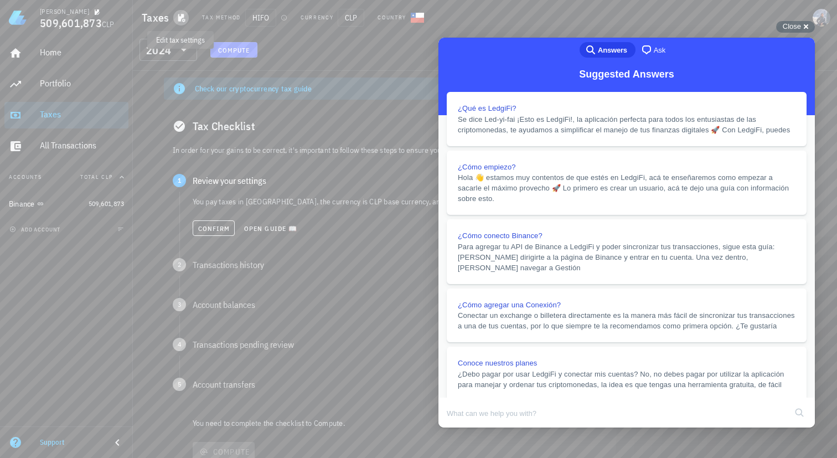
click at [180, 15] on icon "button" at bounding box center [181, 17] width 9 height 9
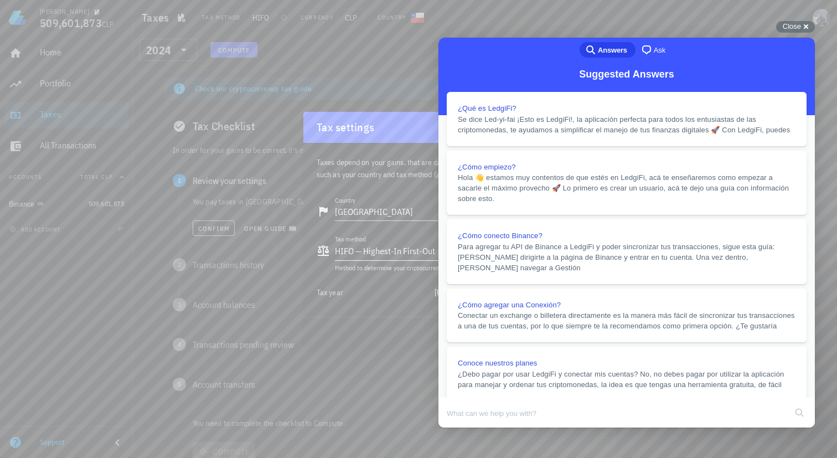
click at [368, 253] on div "HIFO — Highest-In First-Out" at bounding box center [385, 250] width 100 height 11
click at [459, 428] on button "Close" at bounding box center [449, 435] width 20 height 14
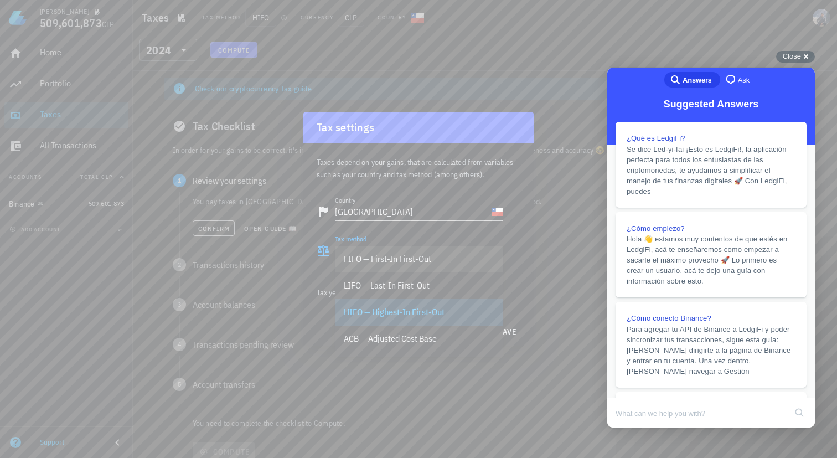
click at [435, 258] on div "FIFO — First-In First-Out" at bounding box center [419, 259] width 150 height 11
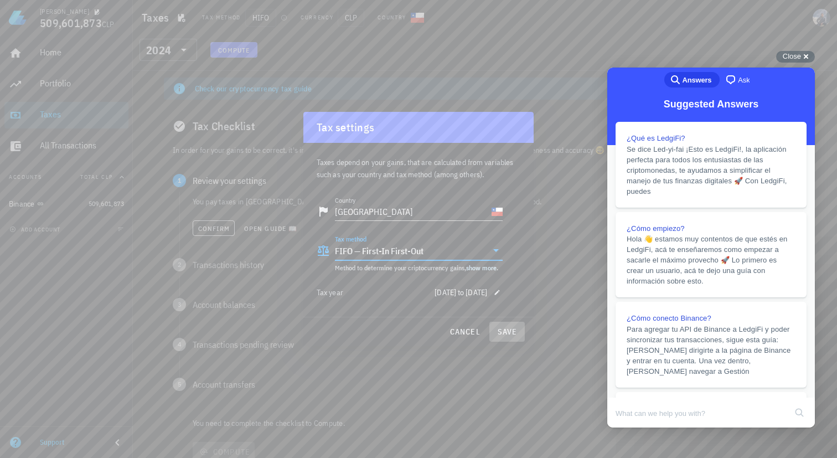
click at [500, 330] on span "save" at bounding box center [507, 332] width 27 height 10
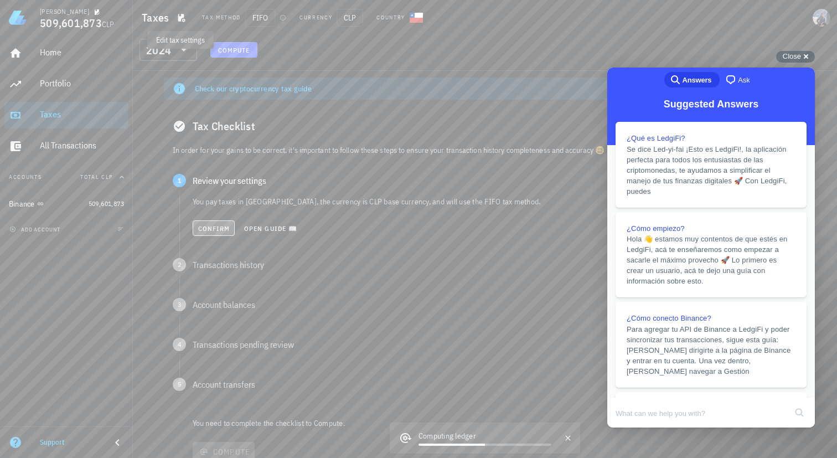
click at [208, 232] on button "Confirm" at bounding box center [214, 227] width 43 height 15
click at [226, 267] on span "Confirm" at bounding box center [214, 268] width 33 height 8
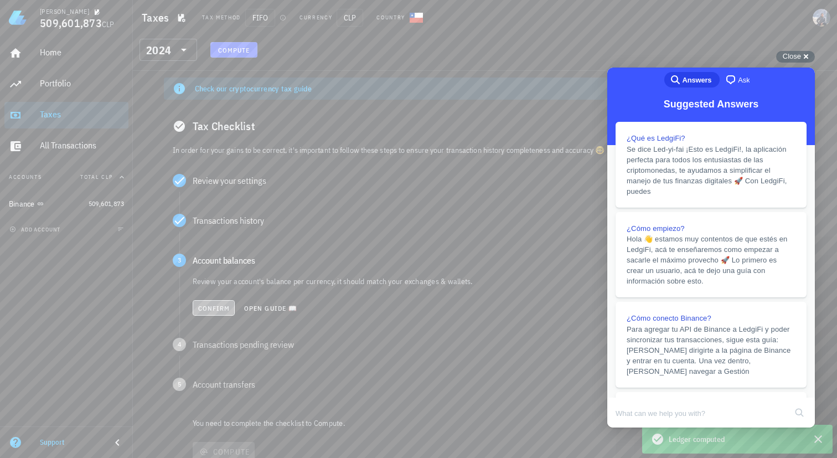
click at [223, 308] on span "Confirm" at bounding box center [214, 308] width 33 height 8
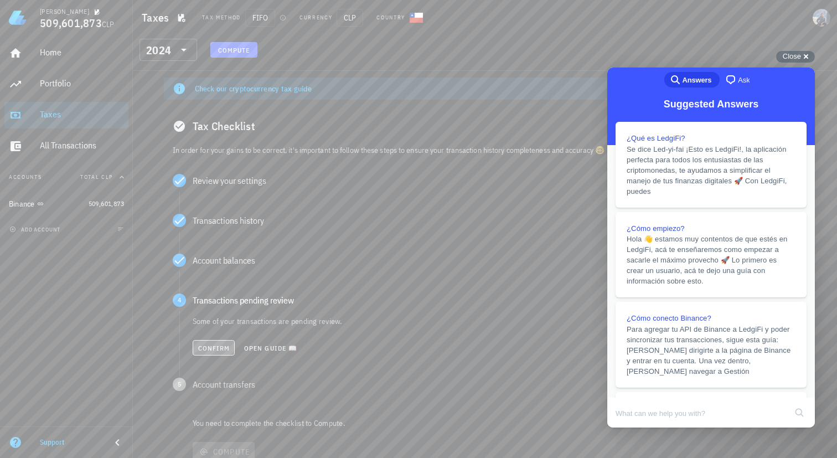
click at [224, 349] on span "Confirm" at bounding box center [214, 348] width 33 height 8
click at [224, 389] on span "Confirm" at bounding box center [213, 388] width 33 height 8
click at [233, 410] on span "Compute" at bounding box center [224, 407] width 54 height 10
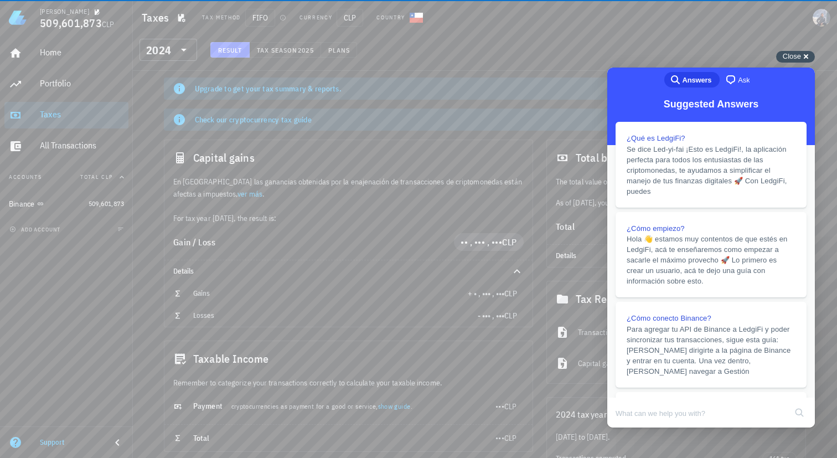
click at [787, 56] on span "Close" at bounding box center [792, 56] width 18 height 8
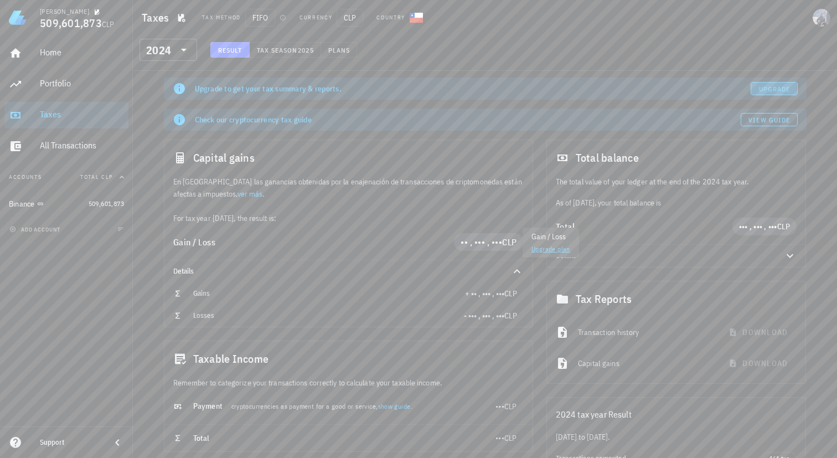
click at [776, 82] on link "Upgrade" at bounding box center [774, 88] width 46 height 13
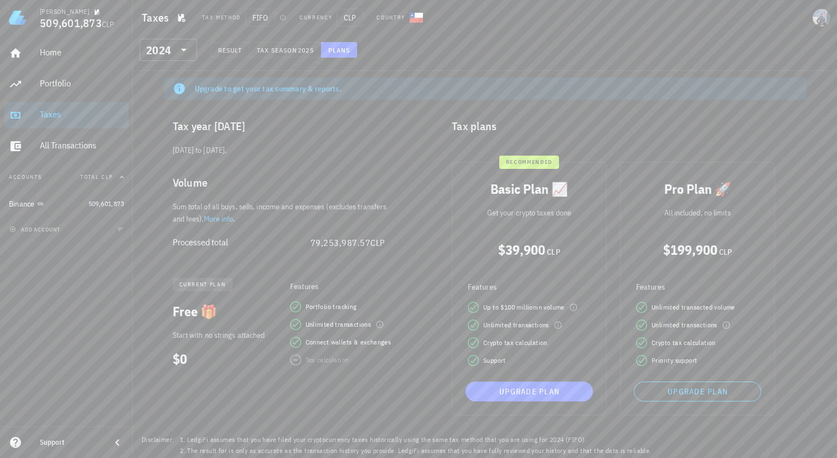
scroll to position [13, 0]
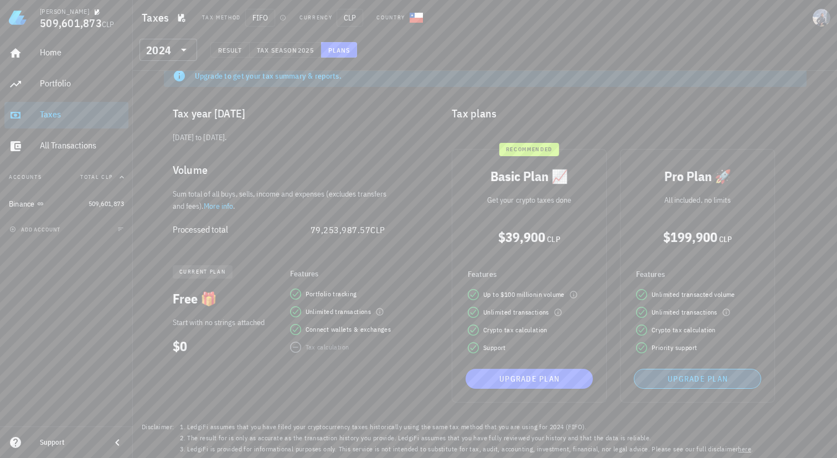
click at [692, 375] on span "Upgrade plan" at bounding box center [697, 379] width 117 height 10
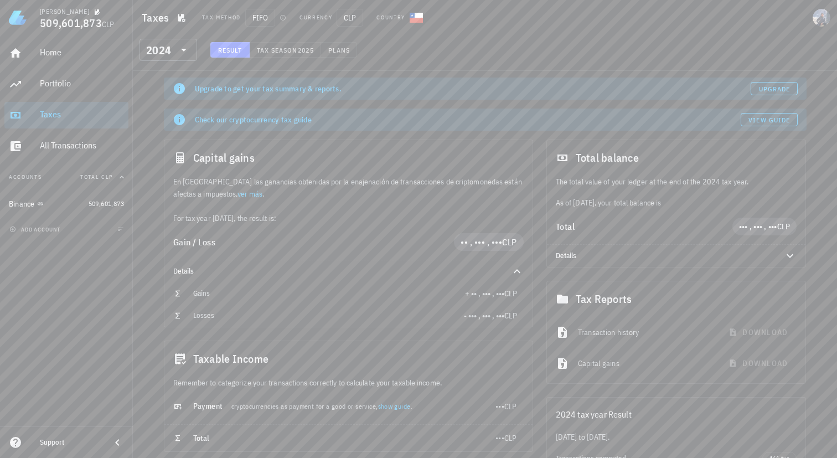
click at [420, 16] on div "CL-icon" at bounding box center [416, 17] width 13 height 13
click at [359, 20] on span "CLP" at bounding box center [350, 18] width 27 height 18
click at [354, 20] on span "CLP" at bounding box center [350, 18] width 27 height 18
click at [347, 20] on span "CLP" at bounding box center [350, 18] width 27 height 18
click at [292, 55] on button "Tax season 2025" at bounding box center [285, 49] width 71 height 15
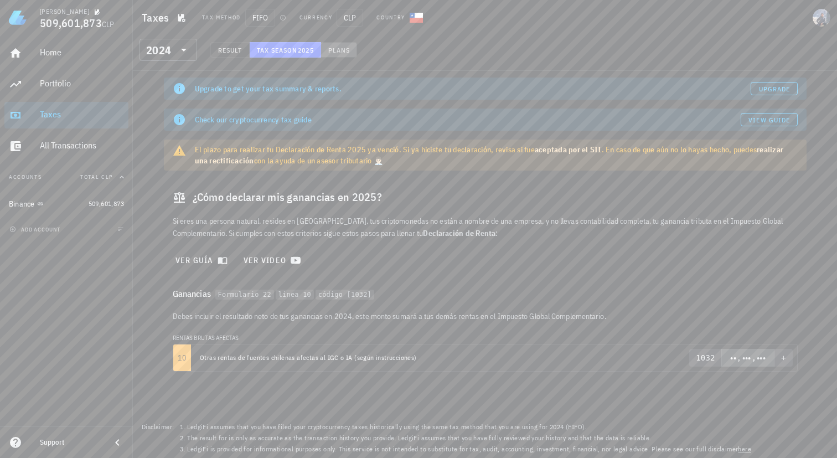
click at [341, 49] on span "Plans" at bounding box center [339, 50] width 22 height 8
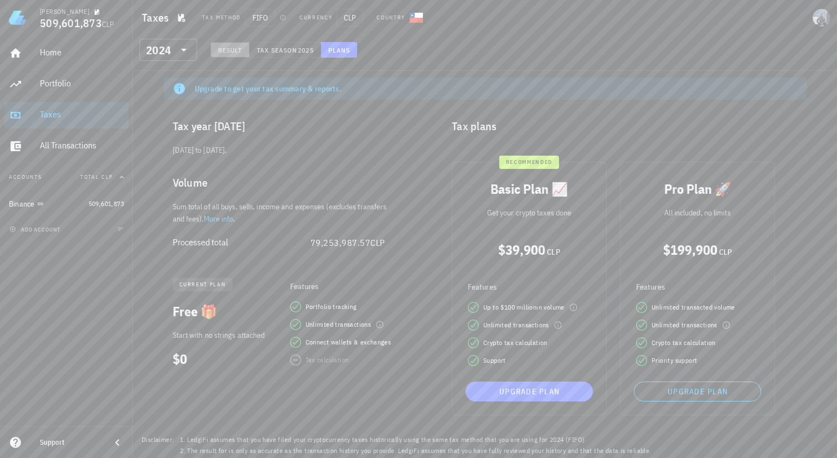
click at [226, 50] on span "Result" at bounding box center [230, 50] width 25 height 8
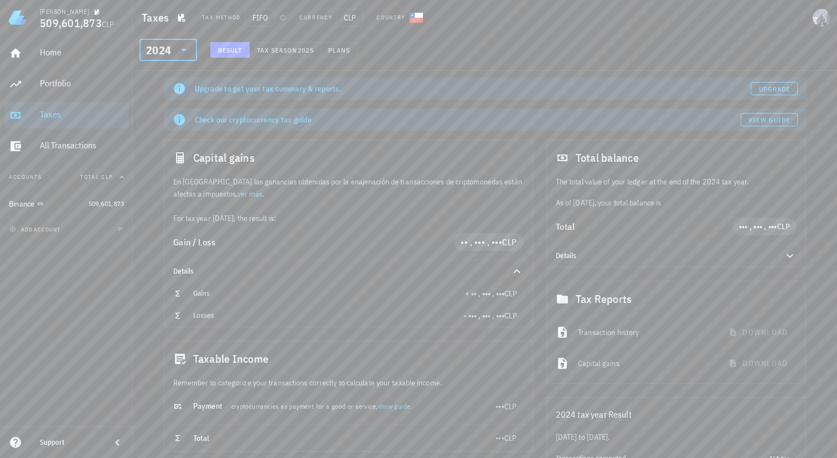
click at [174, 49] on input "text" at bounding box center [174, 50] width 2 height 18
click at [181, 49] on icon at bounding box center [183, 49] width 13 height 13
click at [44, 94] on div "Portfolio" at bounding box center [82, 83] width 84 height 25
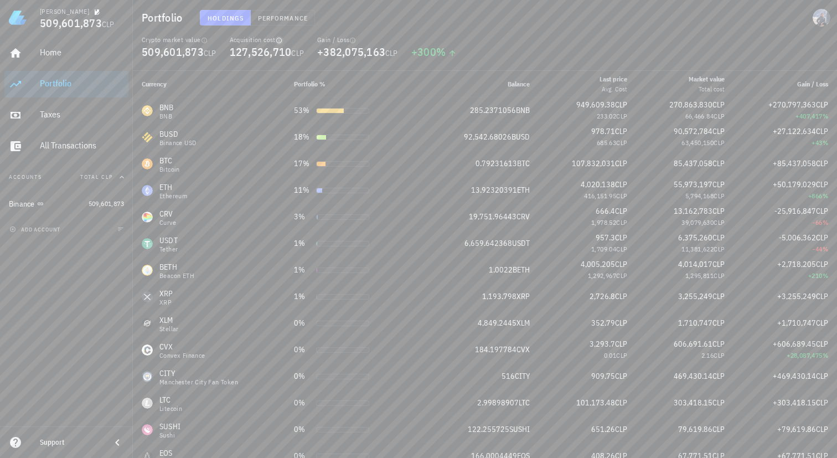
click at [282, 38] on icon "button" at bounding box center [279, 40] width 7 height 7
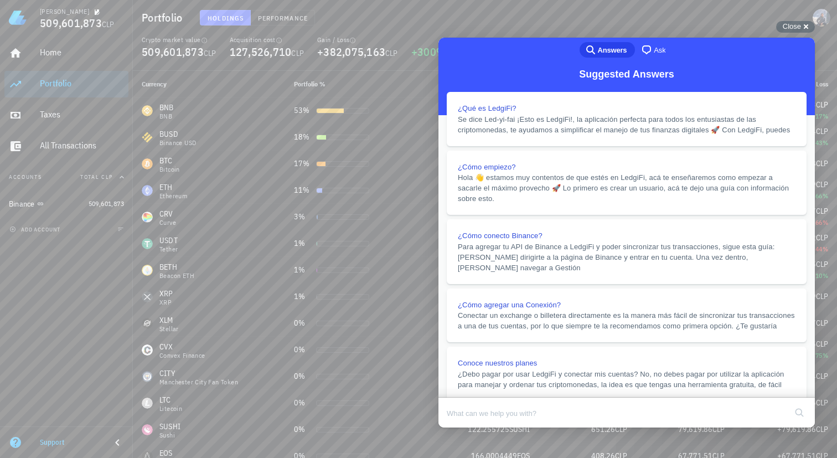
click at [459, 428] on button "Close" at bounding box center [449, 435] width 20 height 14
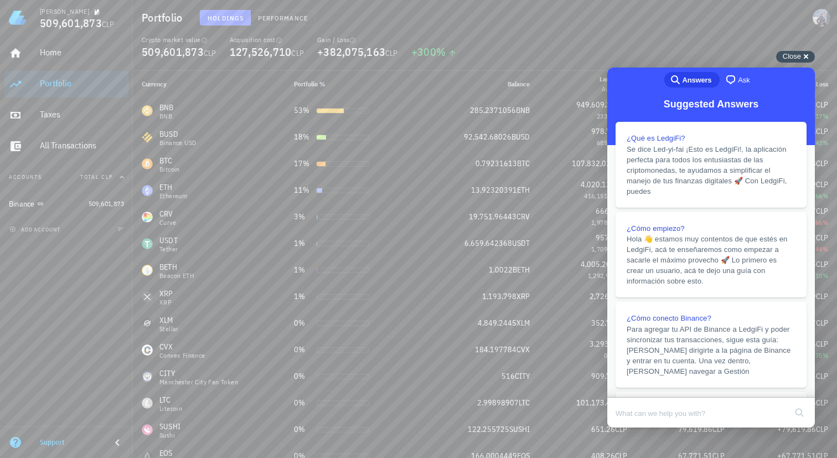
click at [796, 57] on span "Close" at bounding box center [792, 56] width 18 height 8
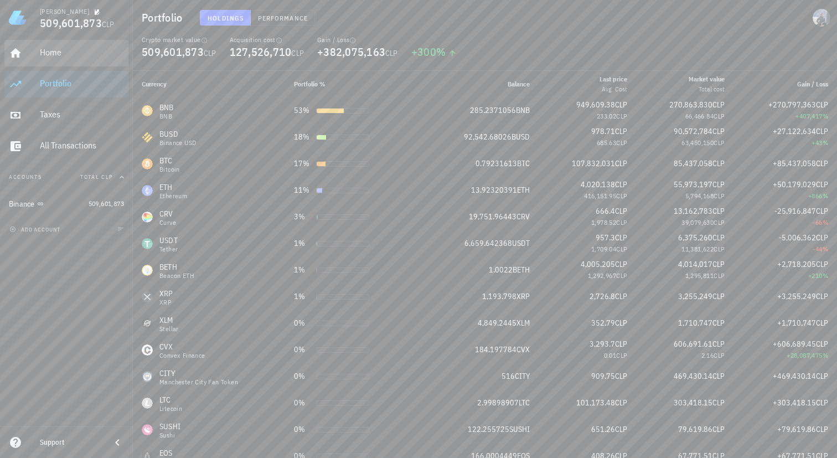
click at [90, 61] on div "Home" at bounding box center [82, 52] width 84 height 25
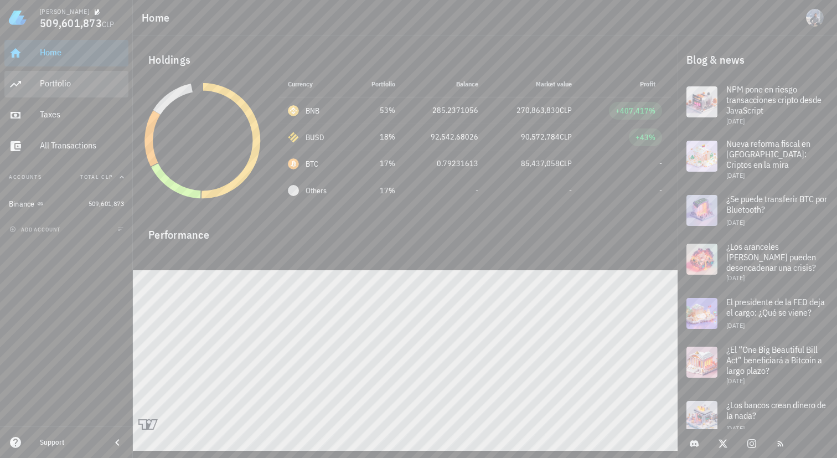
click at [87, 84] on div "Portfolio" at bounding box center [82, 83] width 84 height 11
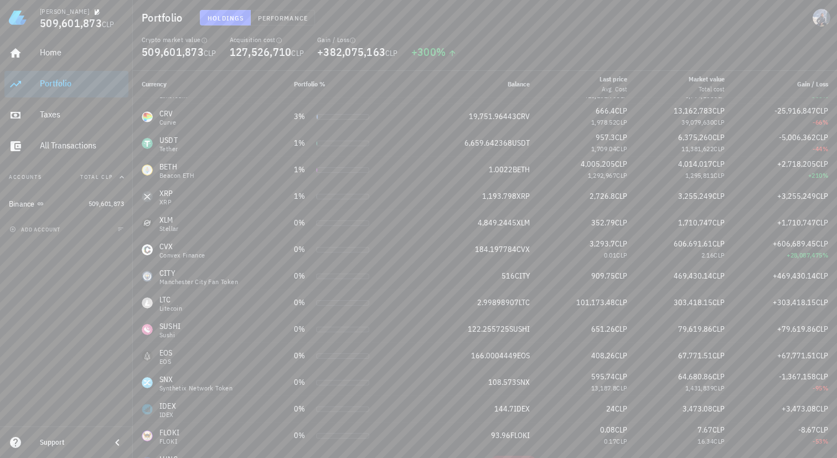
scroll to position [42, 0]
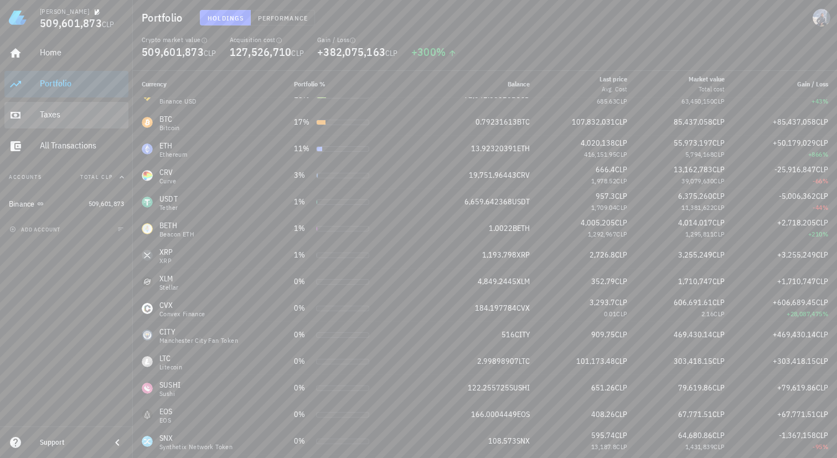
click at [57, 118] on div "Taxes" at bounding box center [82, 114] width 84 height 11
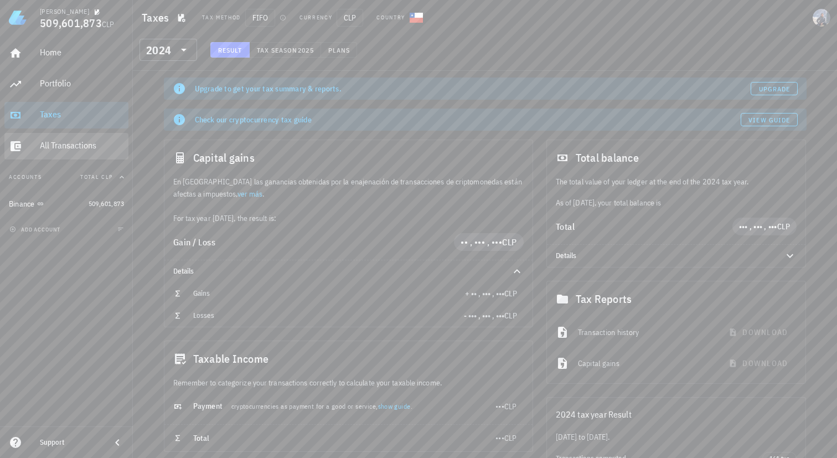
click at [57, 153] on div "All Transactions" at bounding box center [82, 145] width 84 height 25
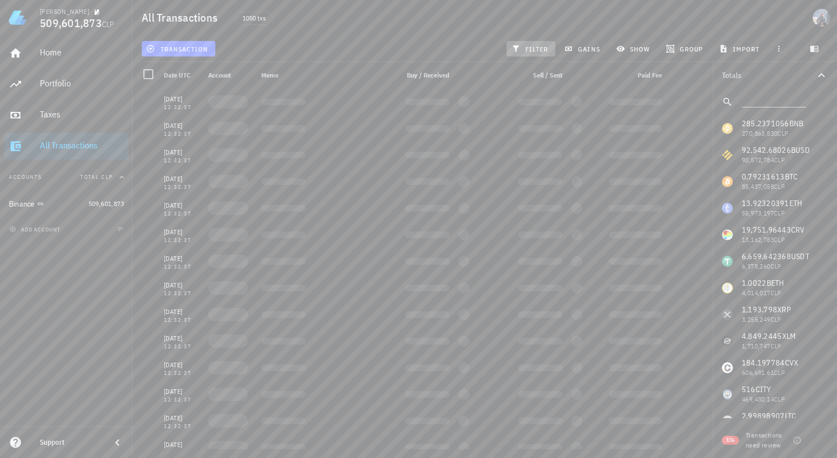
click at [536, 51] on span "filter" at bounding box center [531, 48] width 35 height 9
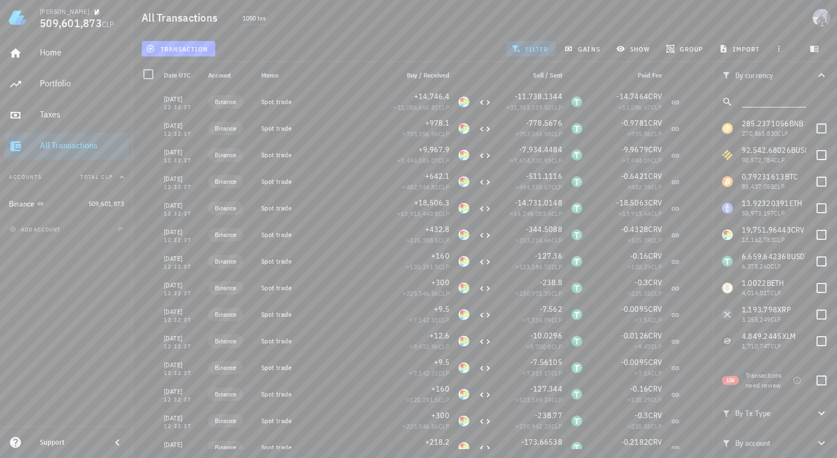
click at [760, 100] on input "text" at bounding box center [773, 99] width 62 height 14
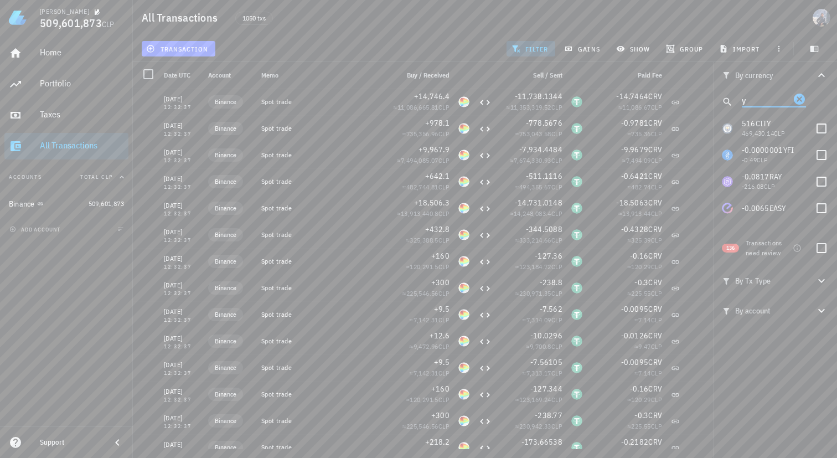
type input "ye"
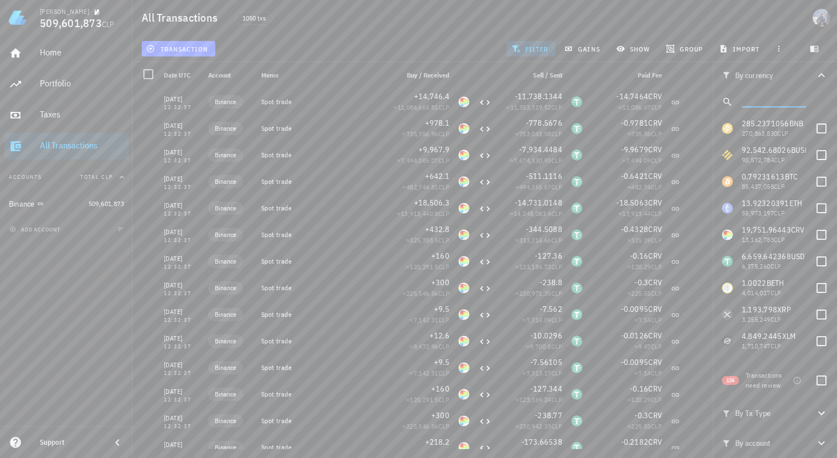
scroll to position [58, 0]
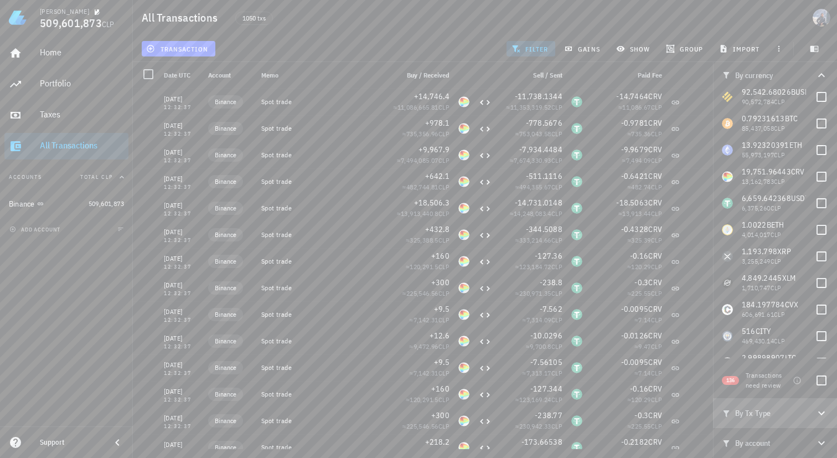
click at [750, 410] on span "By Tx Type" at bounding box center [768, 413] width 93 height 12
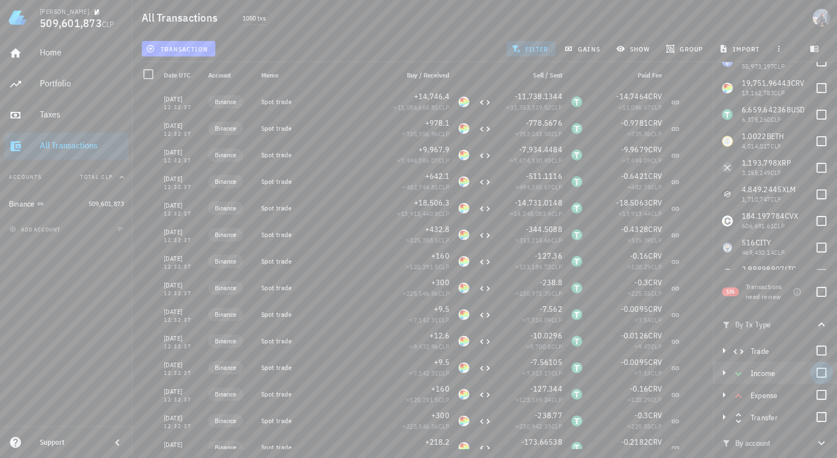
click at [816, 369] on div at bounding box center [821, 372] width 19 height 19
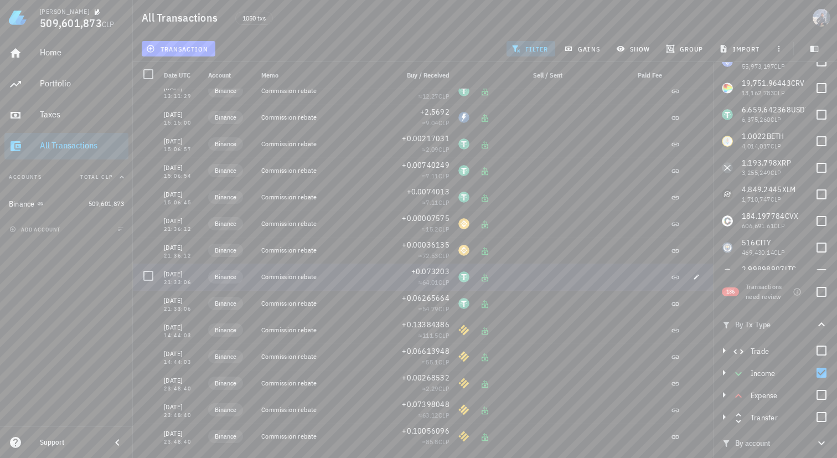
scroll to position [118, 0]
click at [814, 369] on div at bounding box center [821, 372] width 19 height 19
click at [812, 422] on div at bounding box center [821, 416] width 19 height 19
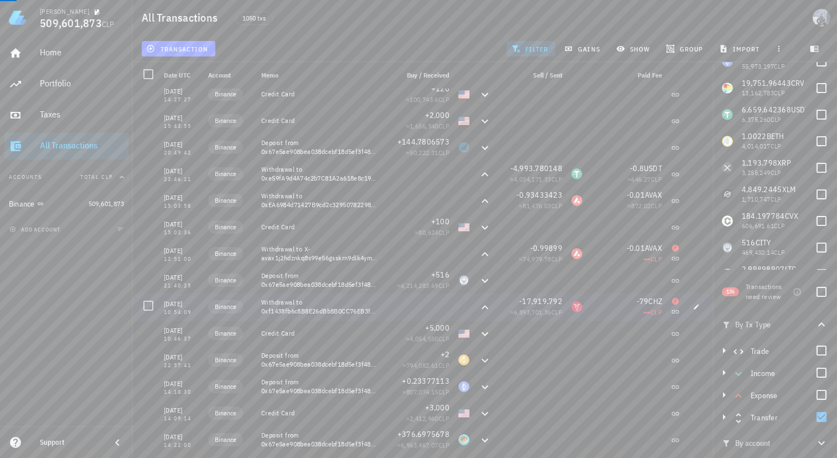
scroll to position [451, 0]
